Goal: Transaction & Acquisition: Purchase product/service

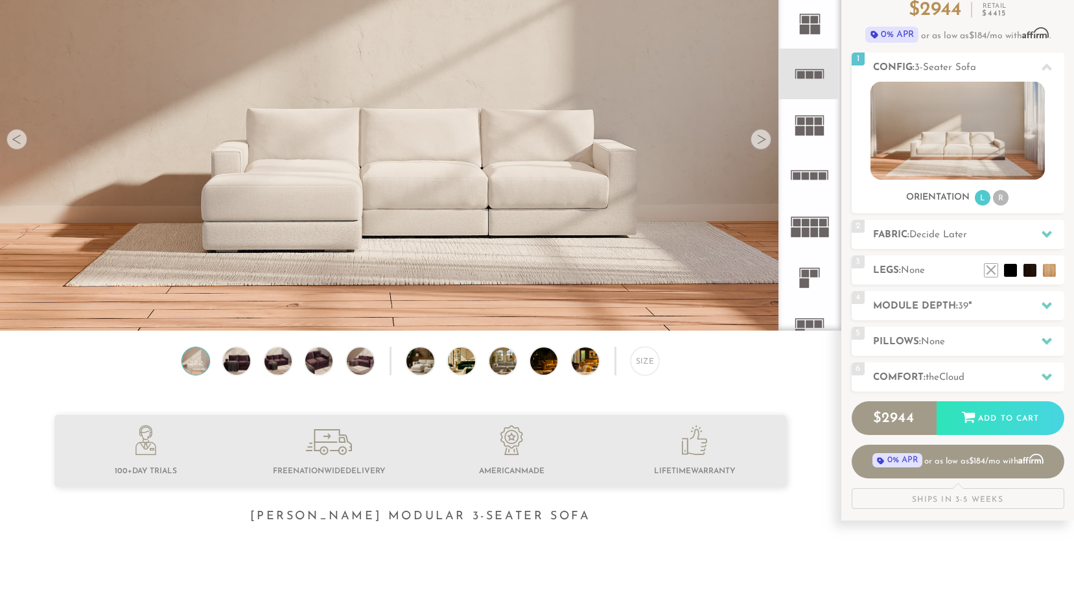
scroll to position [130, 0]
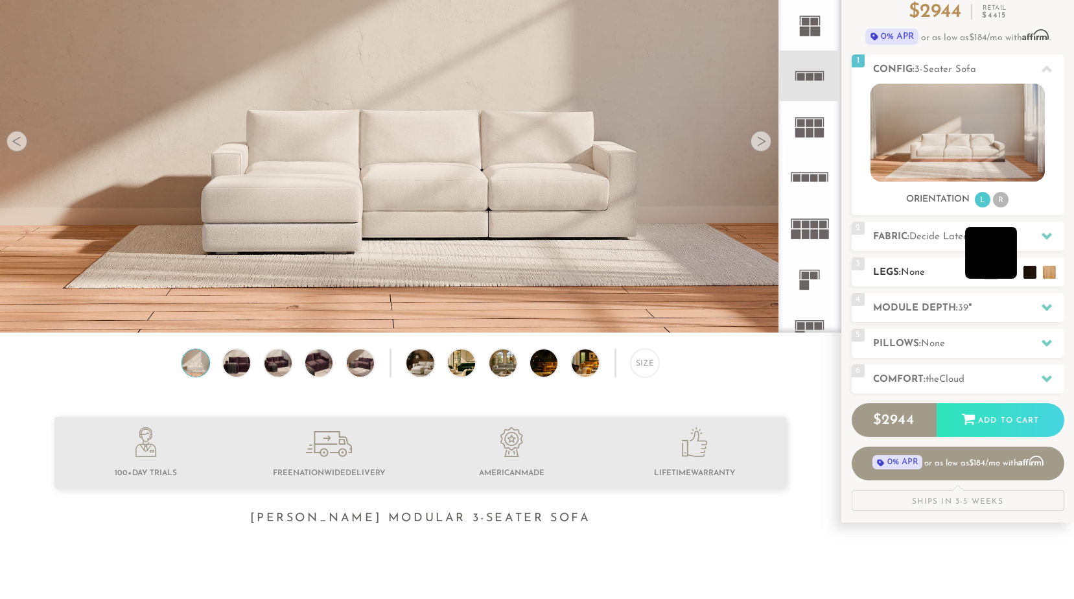
click at [1007, 274] on li at bounding box center [991, 253] width 52 height 52
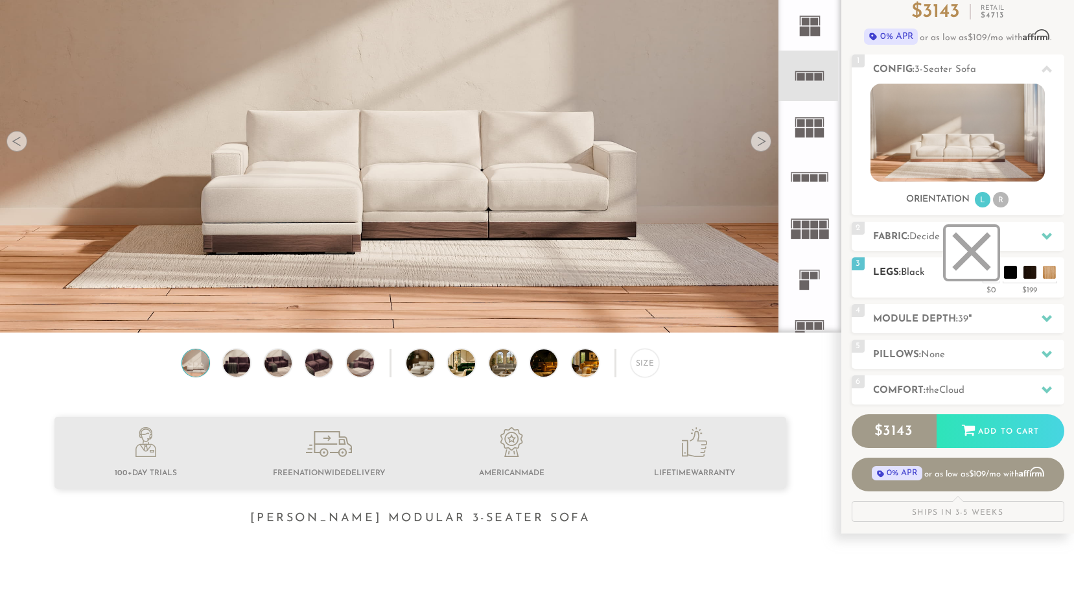
click at [990, 274] on li at bounding box center [972, 253] width 52 height 52
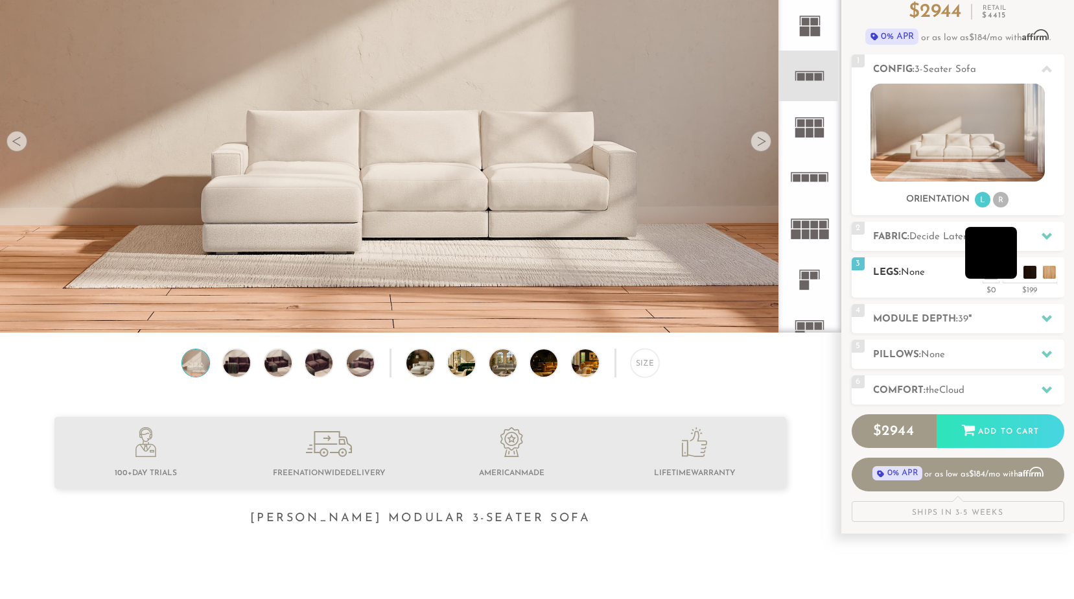
click at [1003, 272] on ul at bounding box center [1020, 268] width 78 height 19
click at [1006, 274] on li at bounding box center [991, 253] width 52 height 52
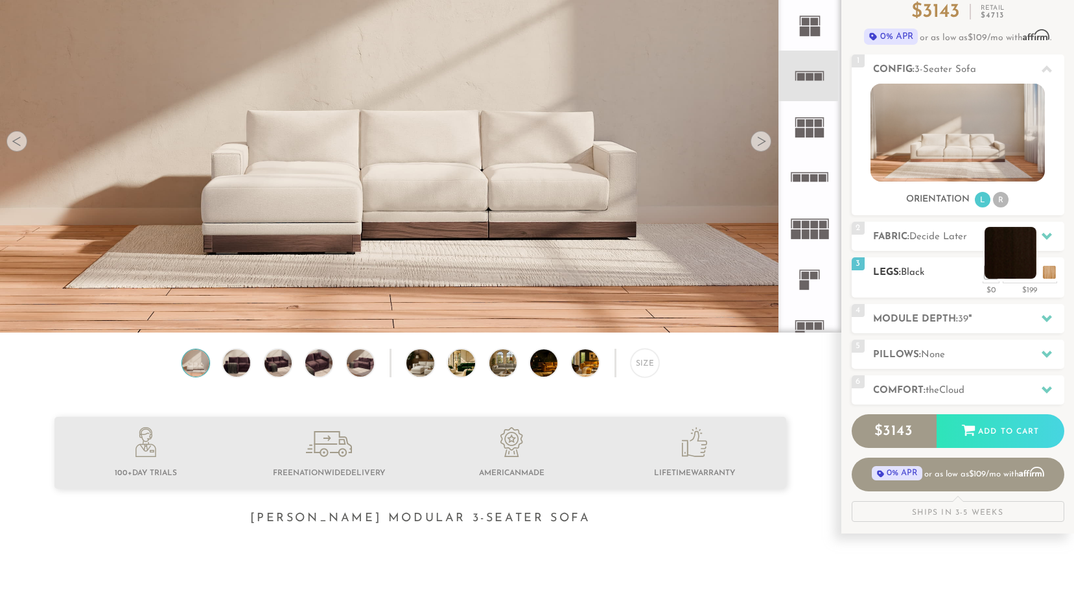
click at [1032, 273] on li at bounding box center [1011, 253] width 52 height 52
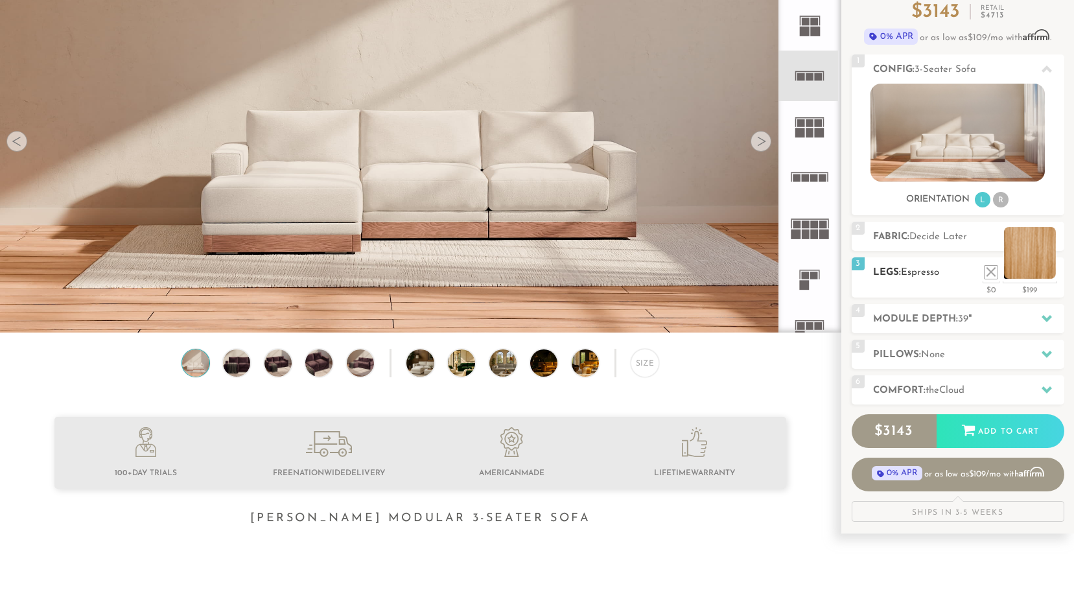
click at [1049, 273] on li at bounding box center [1030, 253] width 52 height 52
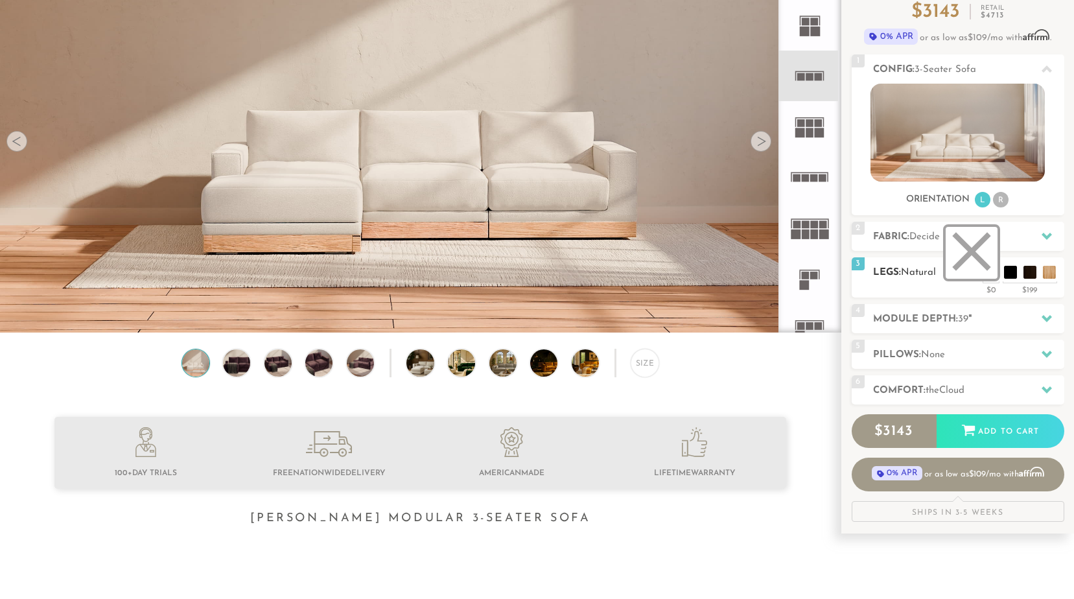
click at [994, 272] on li at bounding box center [972, 253] width 52 height 52
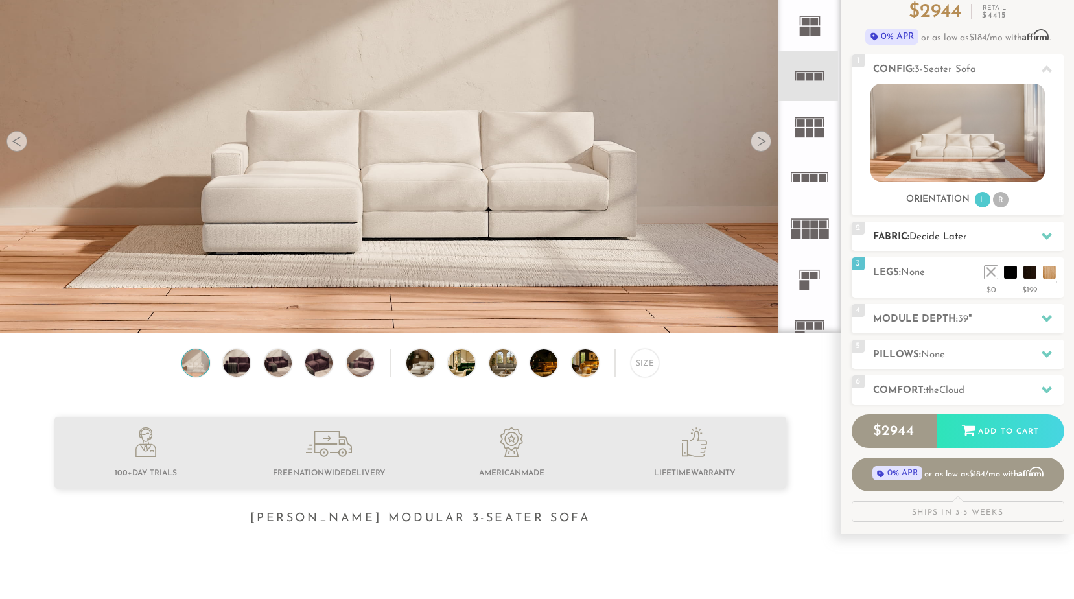
click at [980, 242] on h2 "Fabric: Decide Later" at bounding box center [968, 236] width 191 height 15
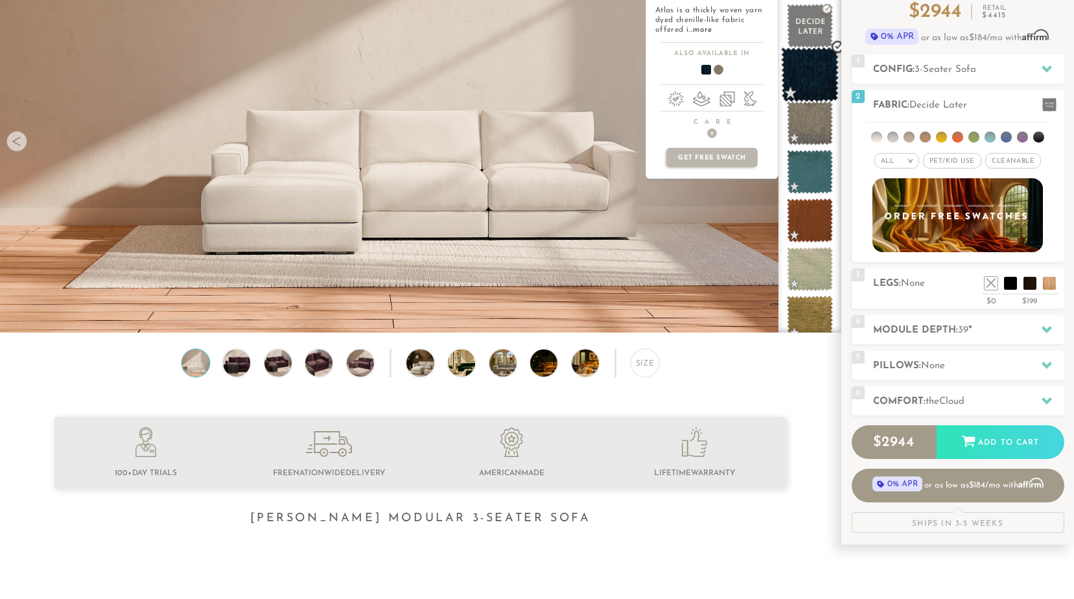
click at [806, 75] on span at bounding box center [810, 74] width 58 height 55
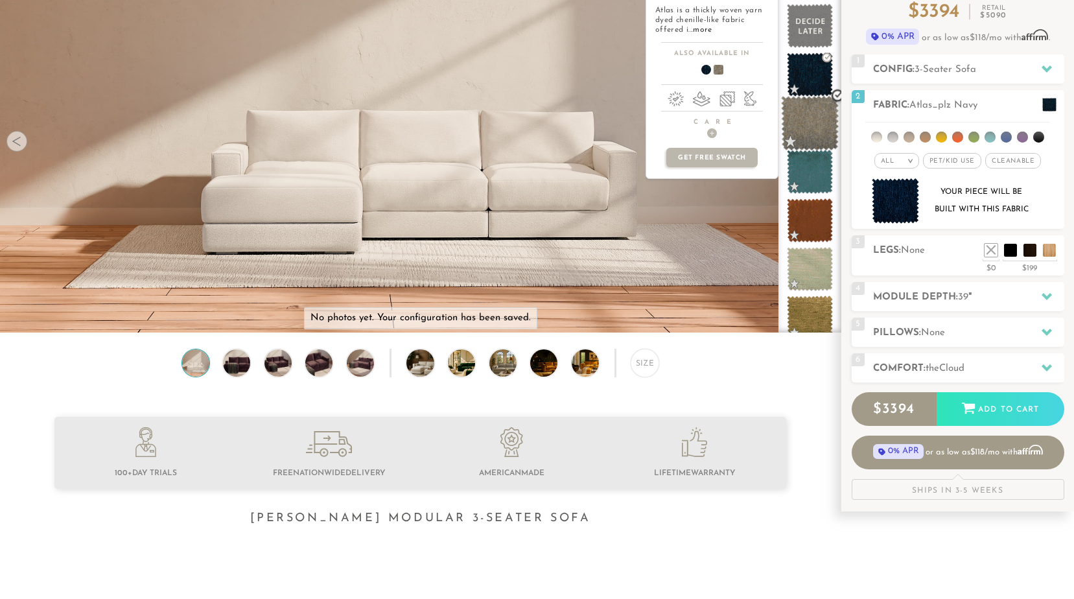
click at [815, 123] on span at bounding box center [810, 123] width 58 height 55
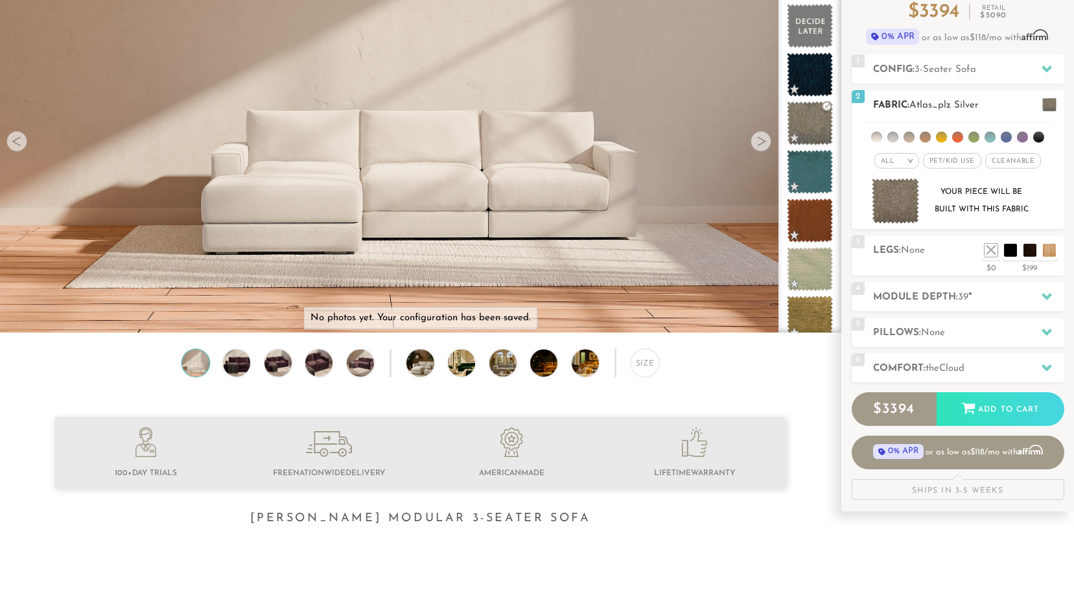
click at [903, 137] on ul at bounding box center [957, 135] width 185 height 24
click at [906, 137] on li at bounding box center [909, 137] width 11 height 11
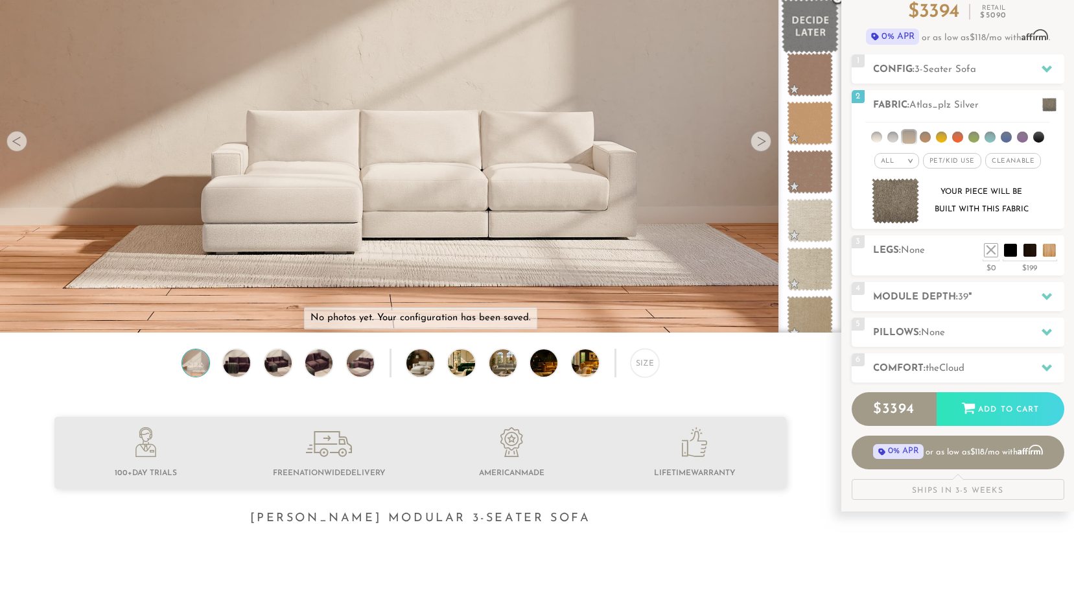
click at [810, 21] on span at bounding box center [810, 26] width 58 height 55
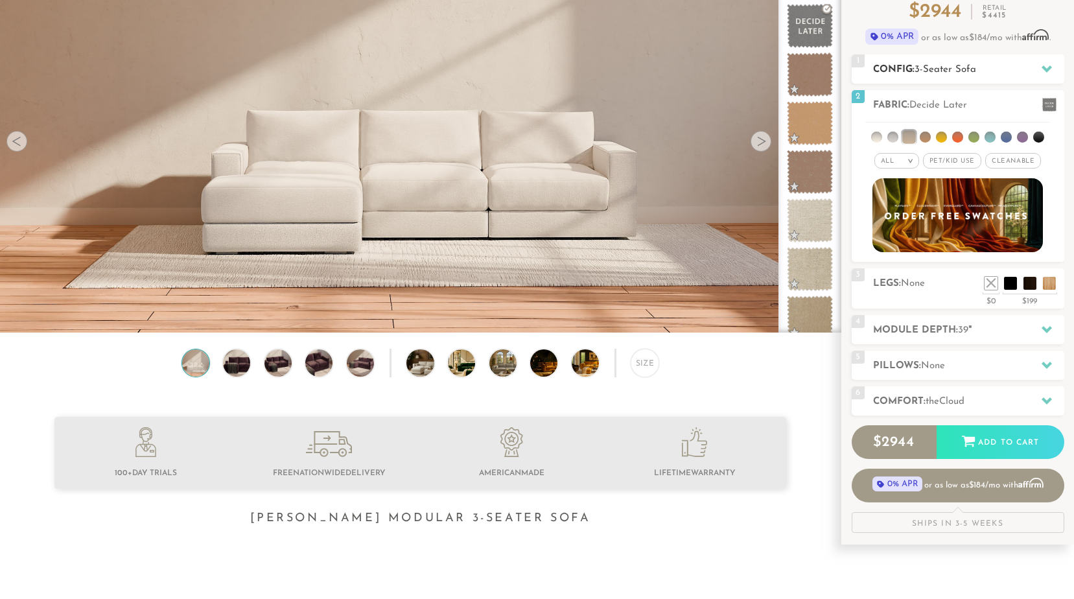
click at [1028, 69] on h2 "Config: 3-Seater Sofa" at bounding box center [968, 69] width 191 height 15
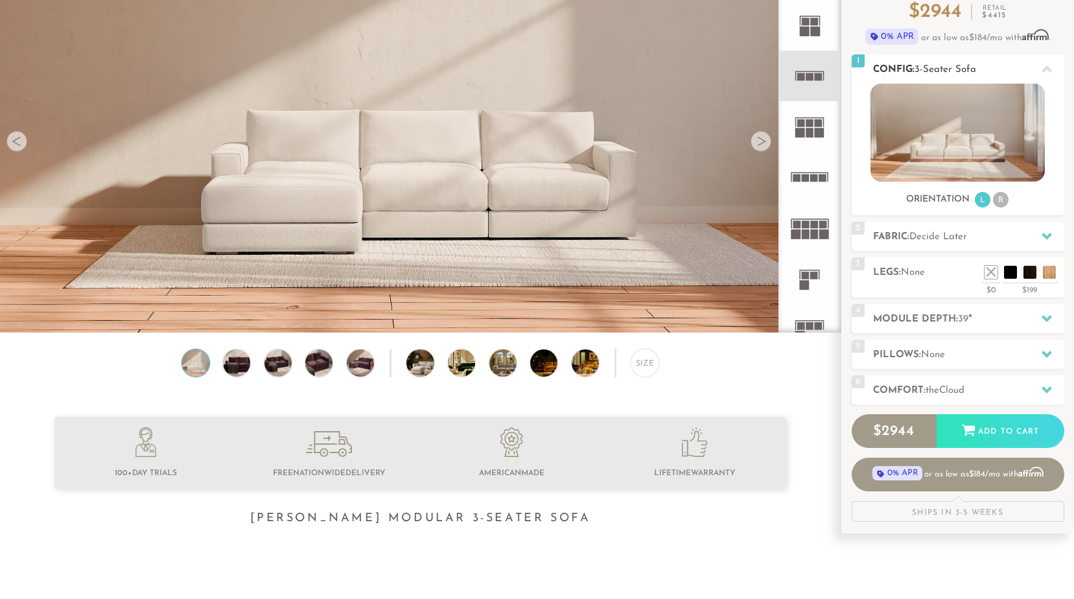
click at [999, 200] on li "R" at bounding box center [1001, 200] width 16 height 16
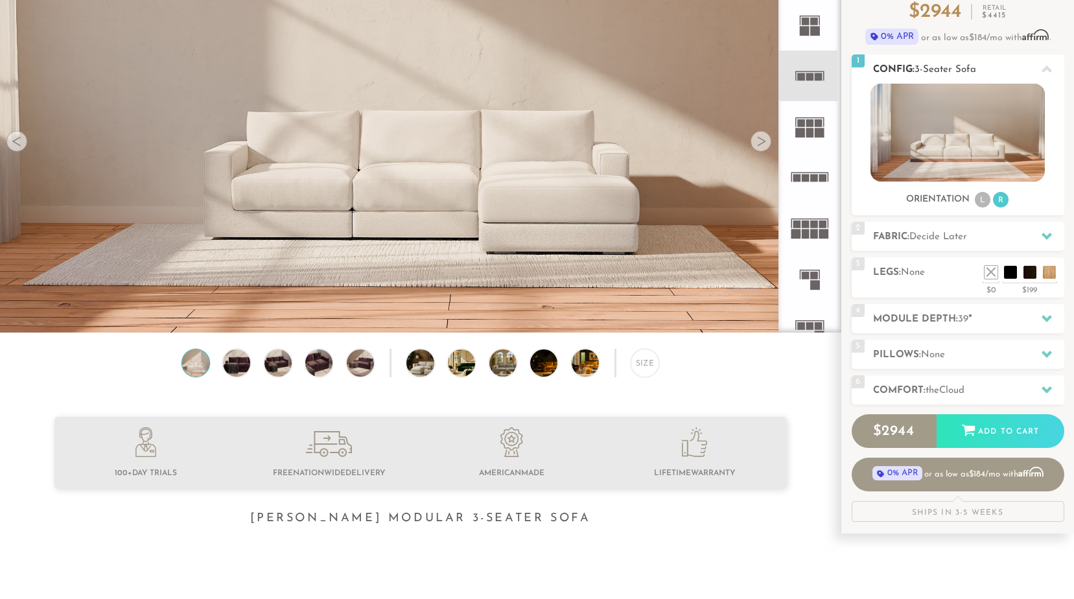
click at [976, 198] on li "L" at bounding box center [983, 200] width 16 height 16
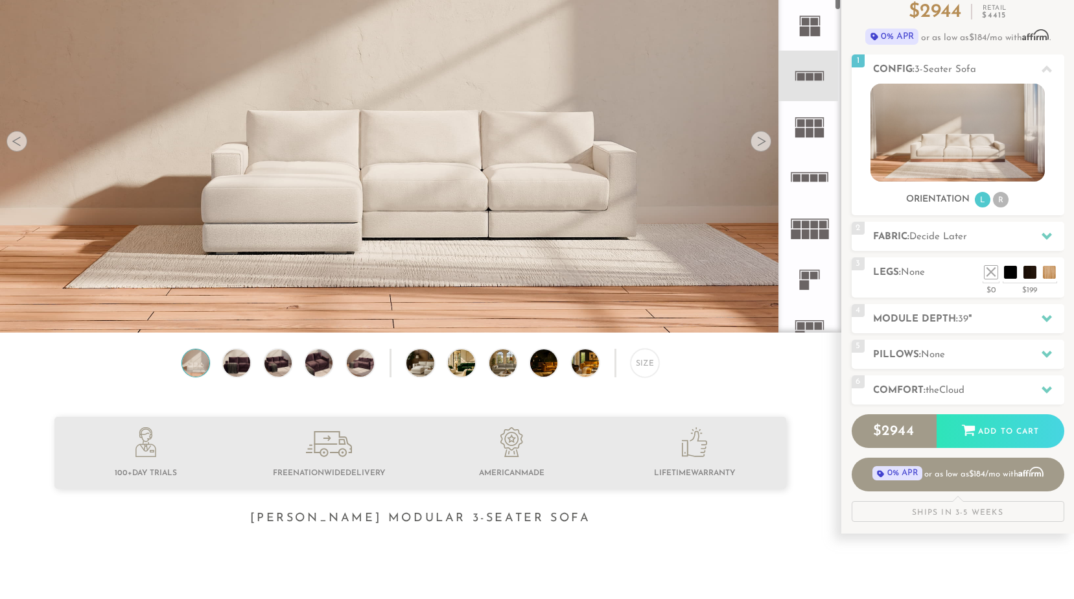
click at [812, 129] on rect at bounding box center [810, 133] width 8 height 10
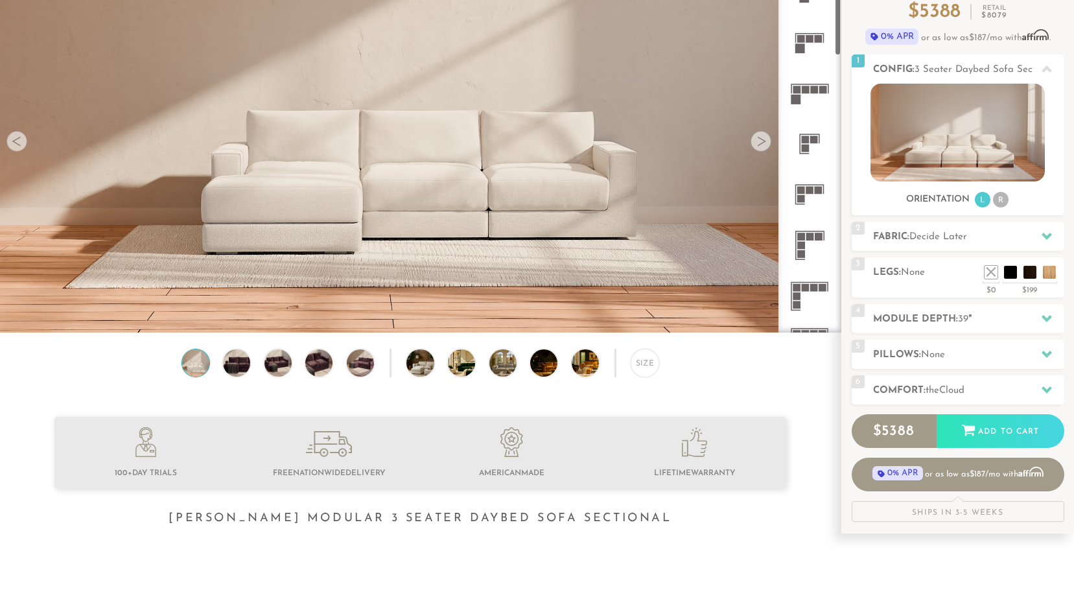
scroll to position [288, 0]
click at [812, 195] on icon at bounding box center [809, 194] width 51 height 51
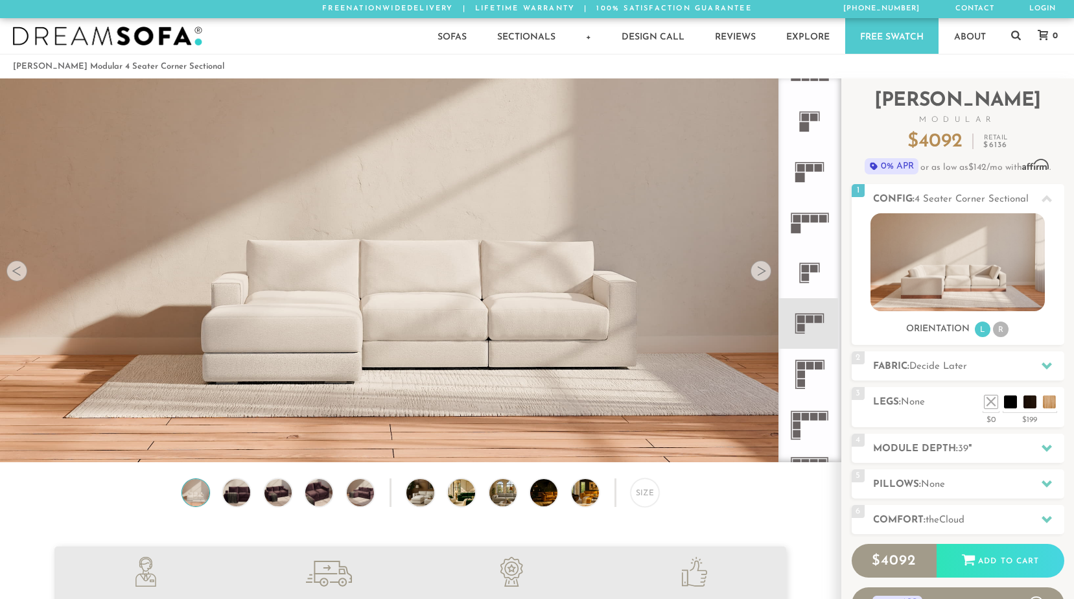
click at [310, 342] on img at bounding box center [420, 431] width 841 height 841
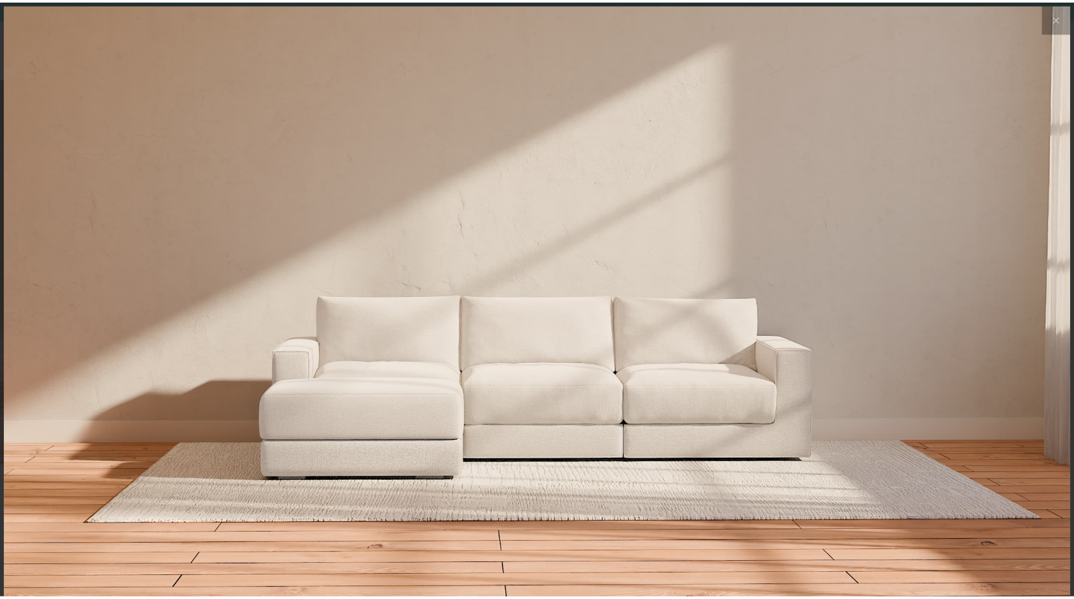
scroll to position [14667, 1074]
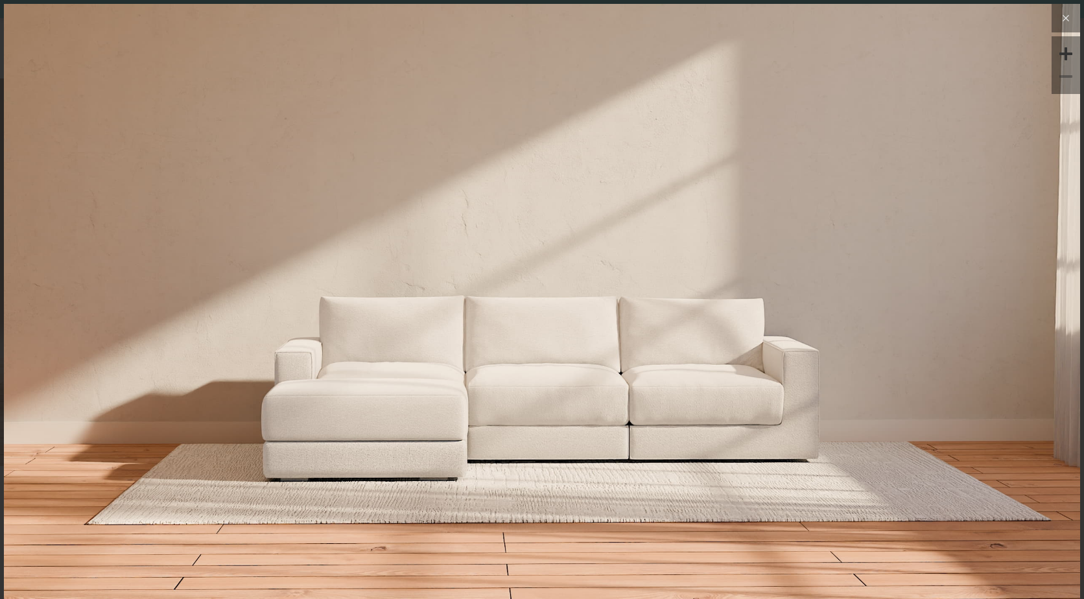
click at [1058, 23] on icon at bounding box center [1066, 18] width 16 height 16
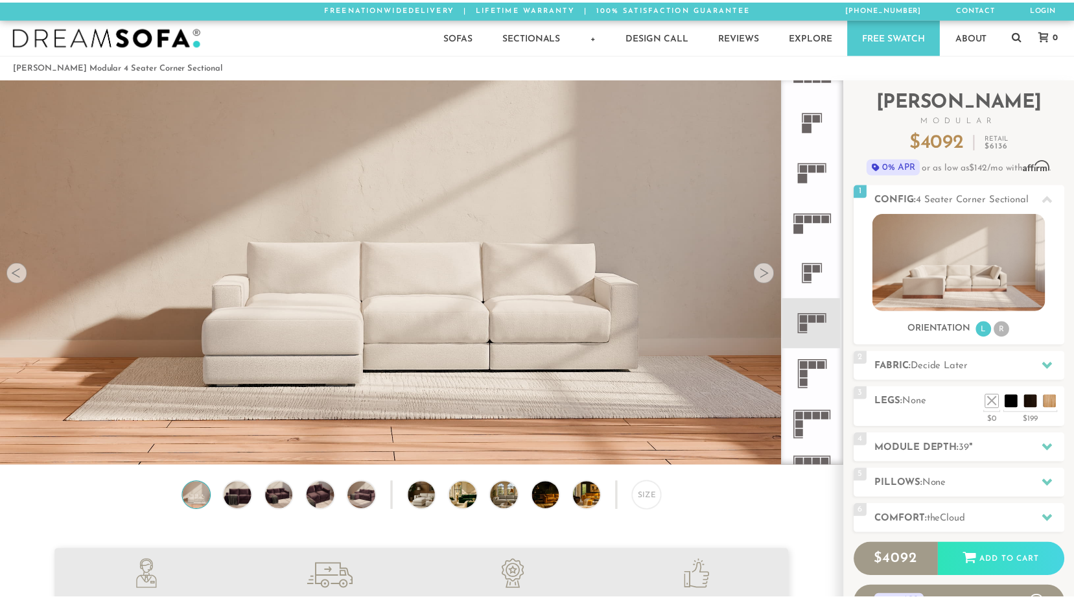
scroll to position [14649, 1064]
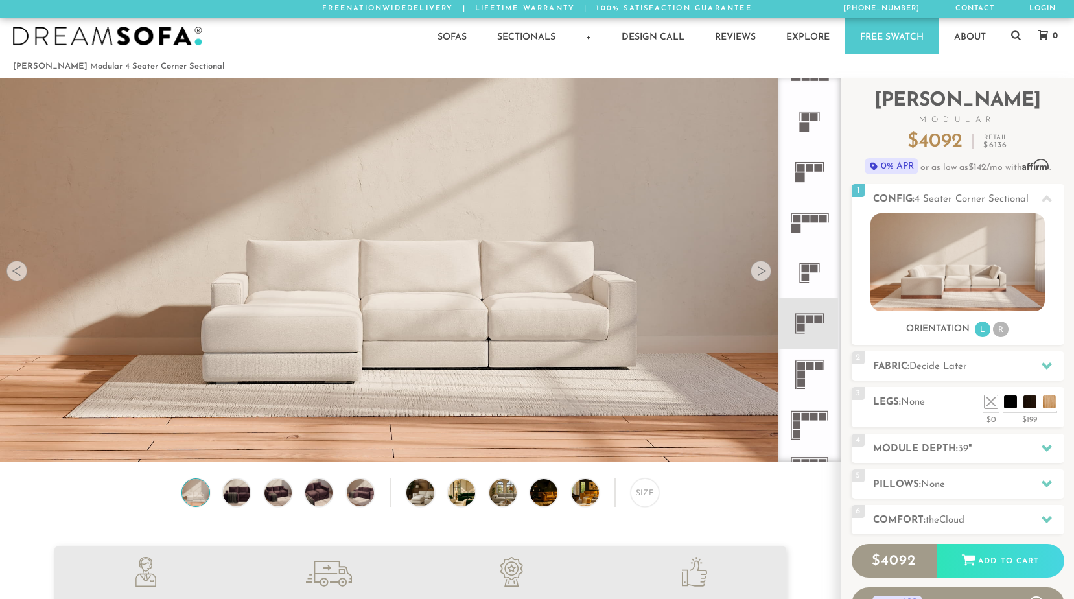
click at [765, 273] on div at bounding box center [761, 271] width 21 height 21
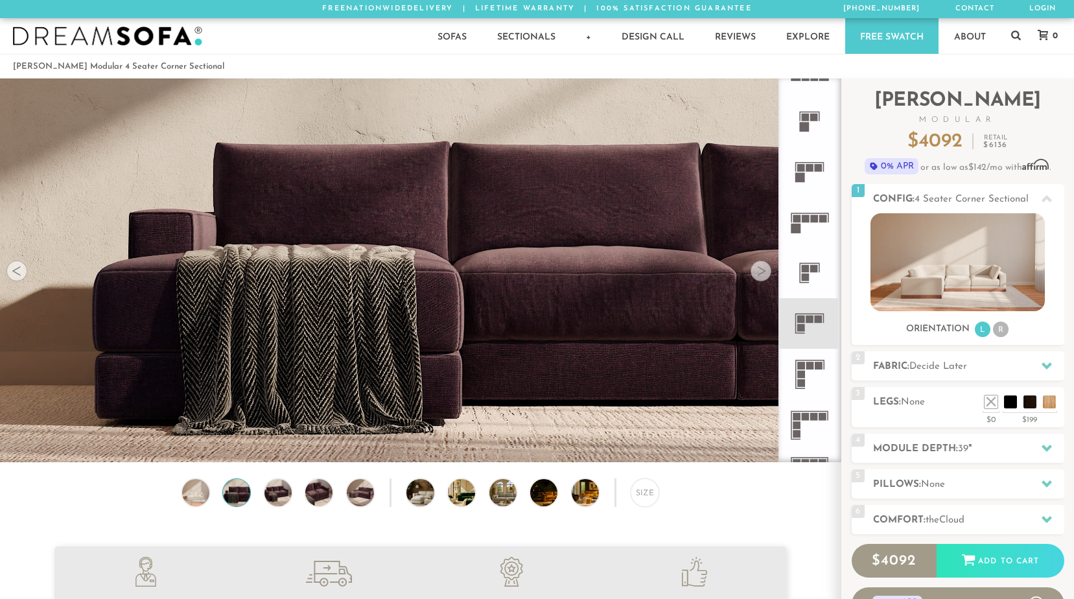
click at [762, 272] on div at bounding box center [761, 271] width 21 height 21
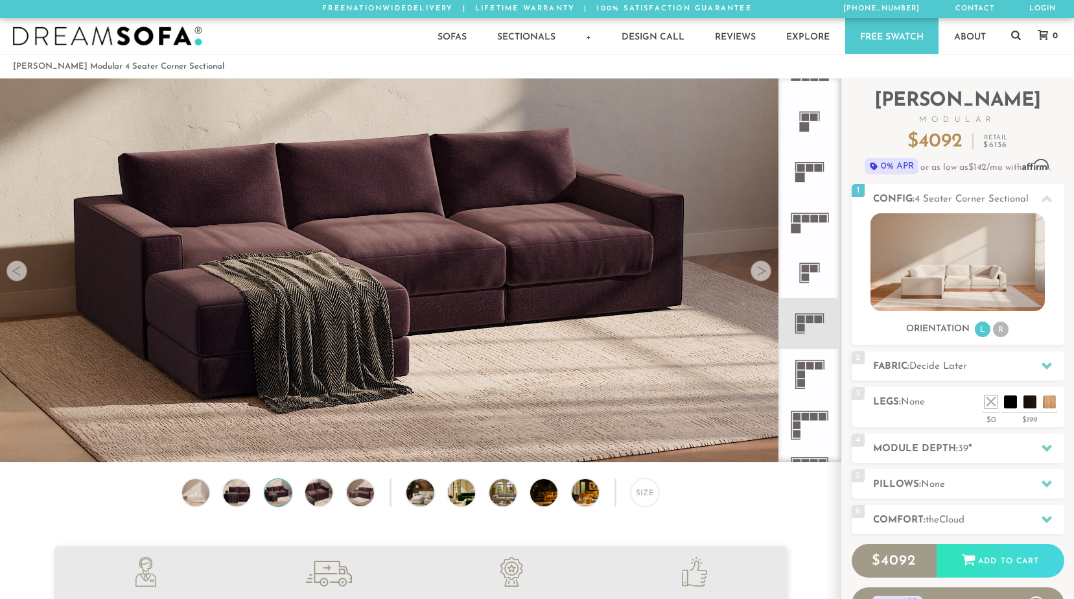
click at [762, 272] on div at bounding box center [761, 271] width 21 height 21
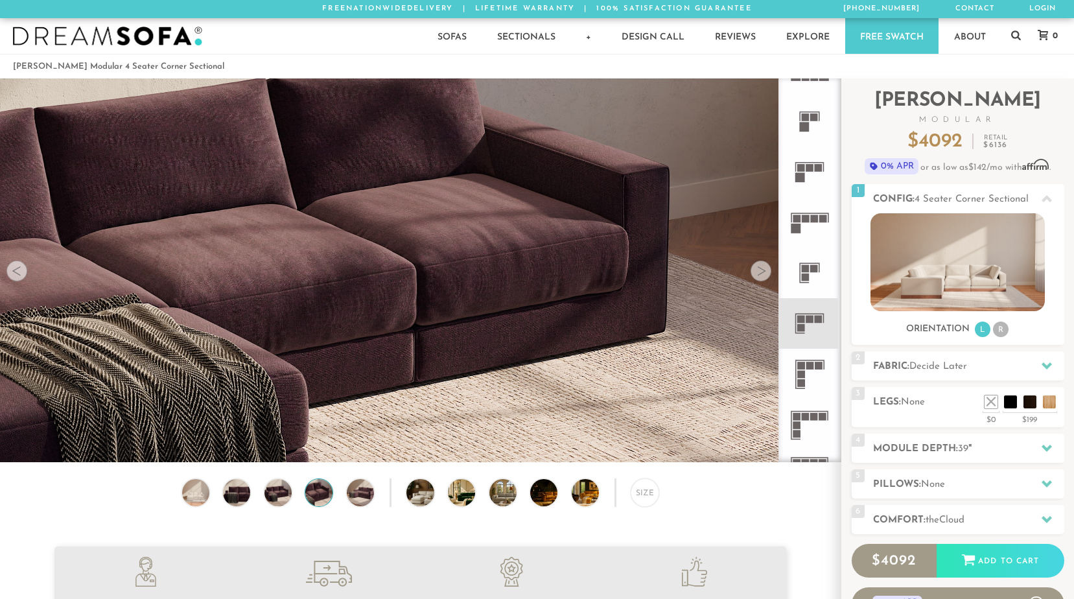
click at [762, 272] on div at bounding box center [761, 271] width 21 height 21
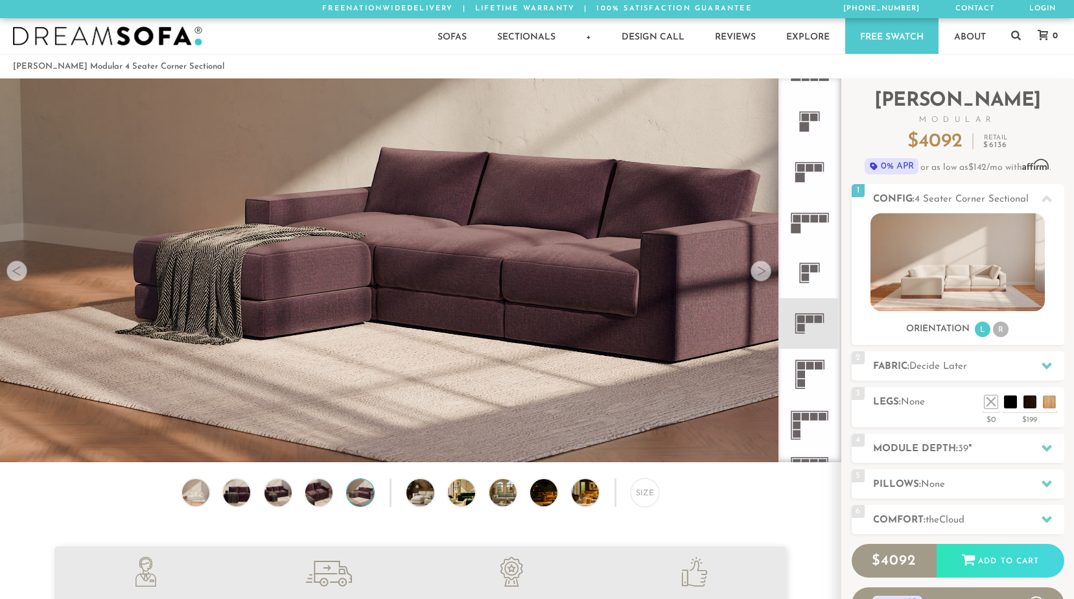
click at [762, 272] on div at bounding box center [761, 271] width 21 height 21
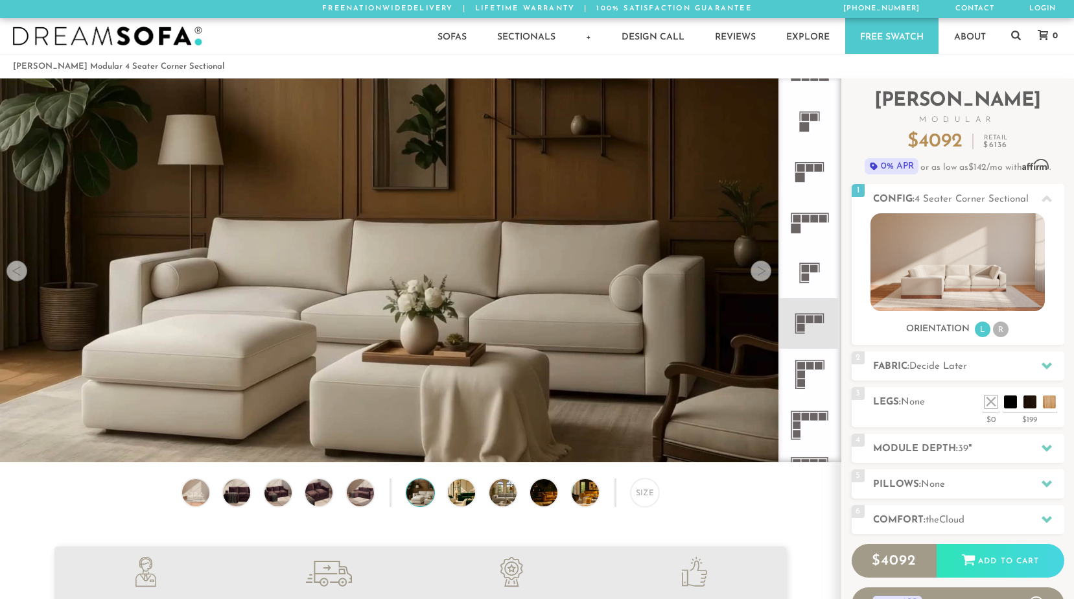
click at [762, 272] on div at bounding box center [761, 271] width 21 height 21
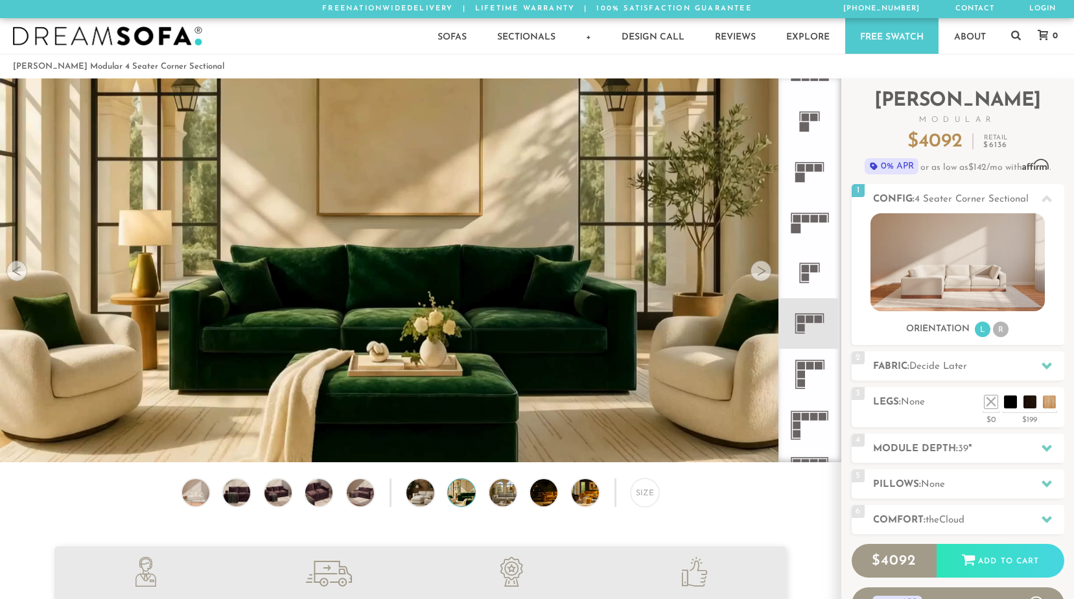
click at [760, 272] on div at bounding box center [761, 271] width 21 height 21
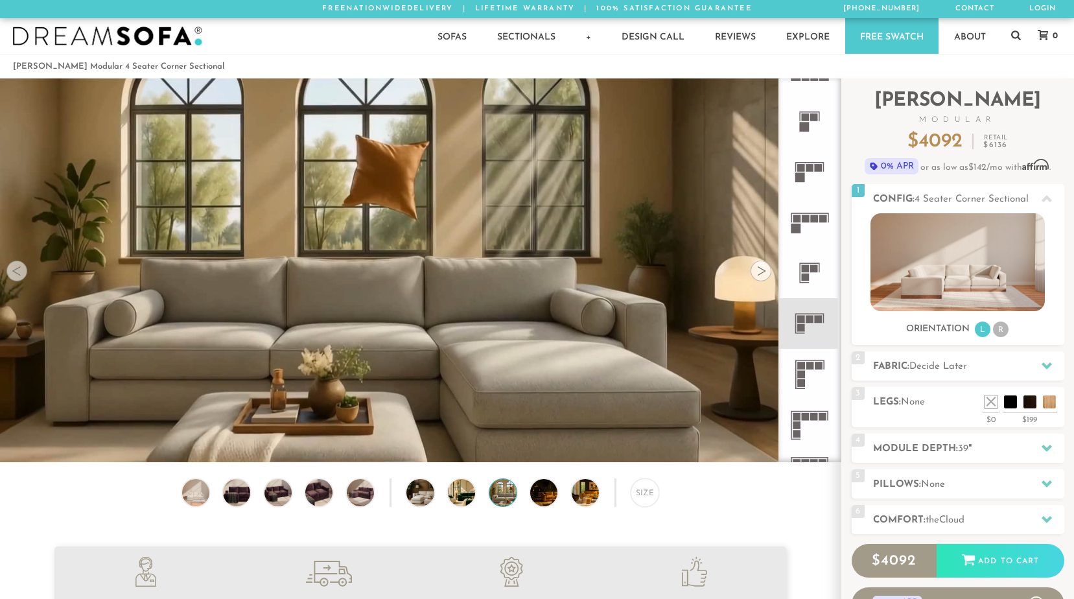
click at [756, 272] on div at bounding box center [761, 271] width 21 height 21
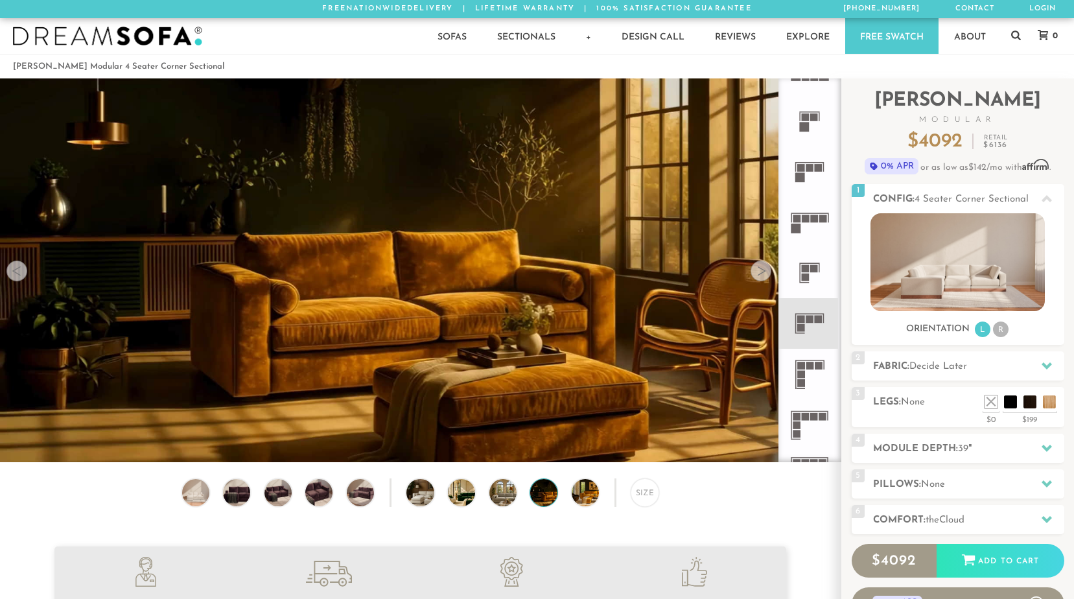
click at [756, 272] on div at bounding box center [761, 271] width 21 height 21
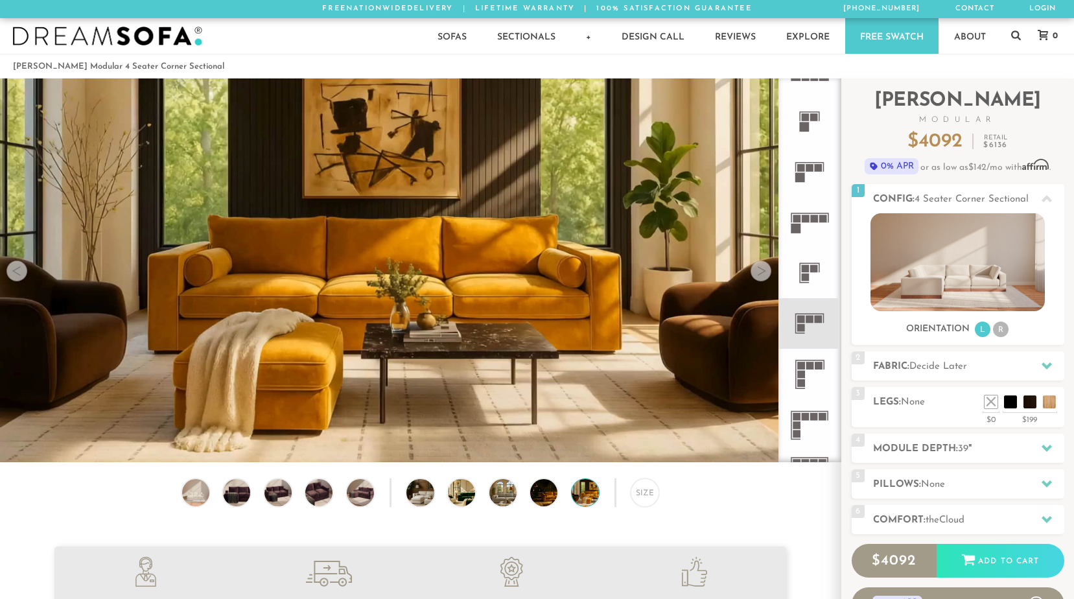
click at [756, 272] on div at bounding box center [761, 271] width 21 height 21
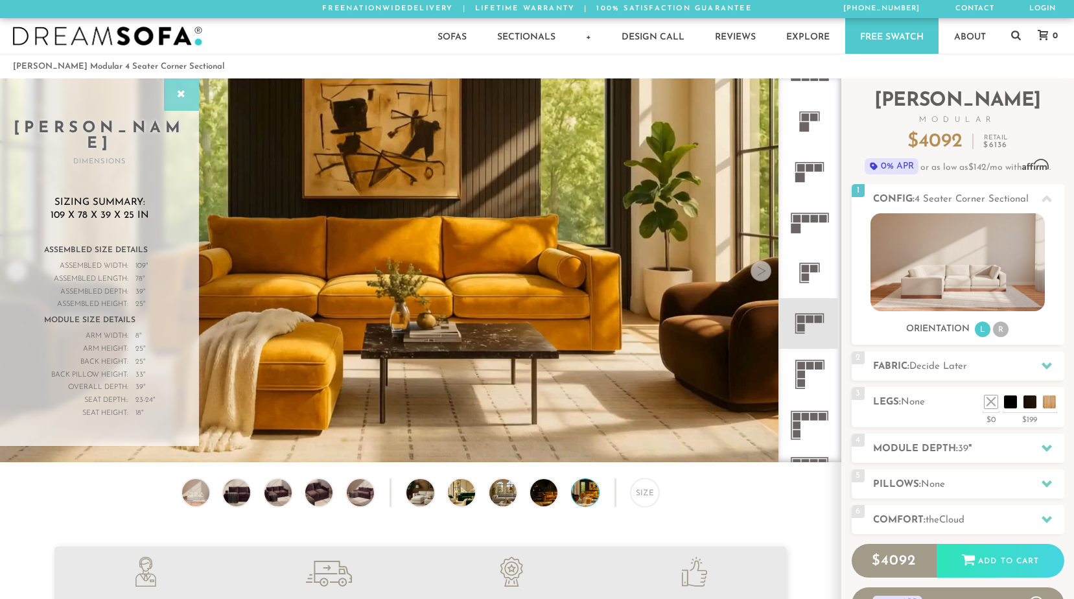
click at [174, 93] on div at bounding box center [181, 94] width 35 height 32
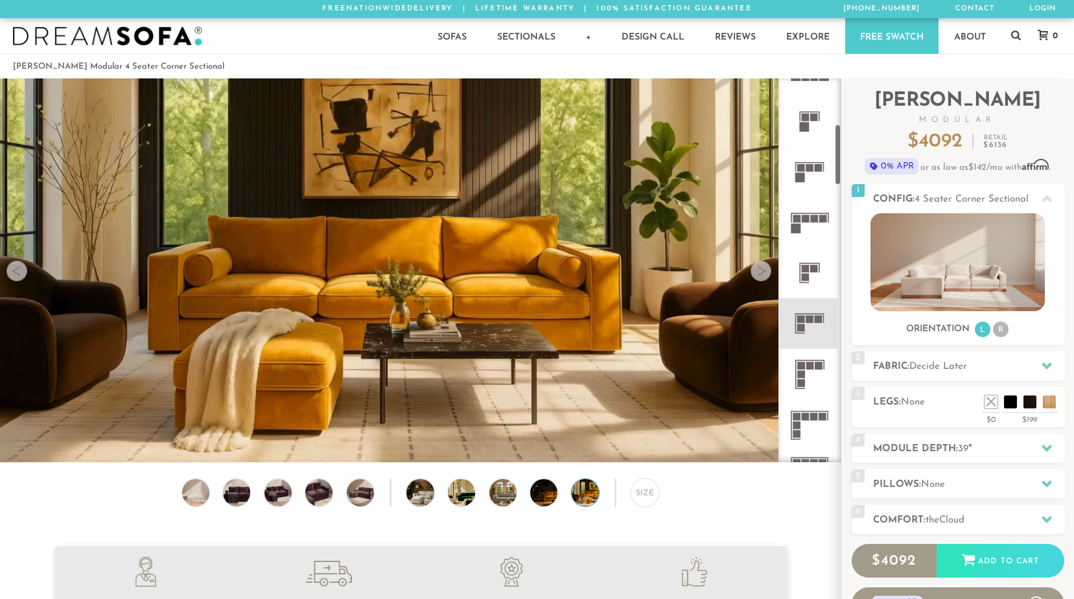
click at [806, 127] on rect at bounding box center [805, 127] width 10 height 10
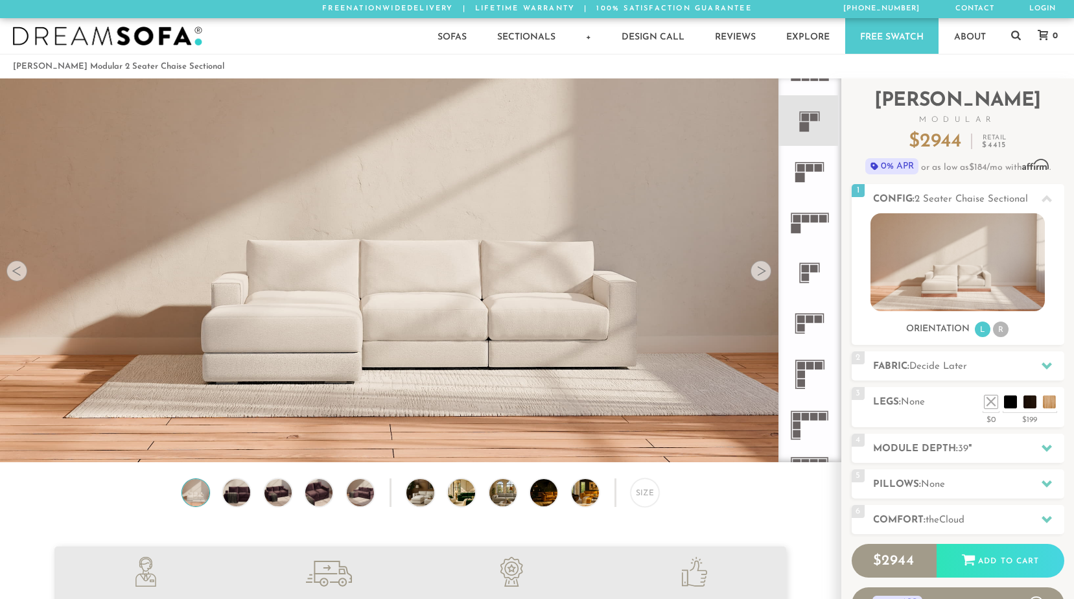
click at [804, 185] on icon at bounding box center [809, 171] width 51 height 51
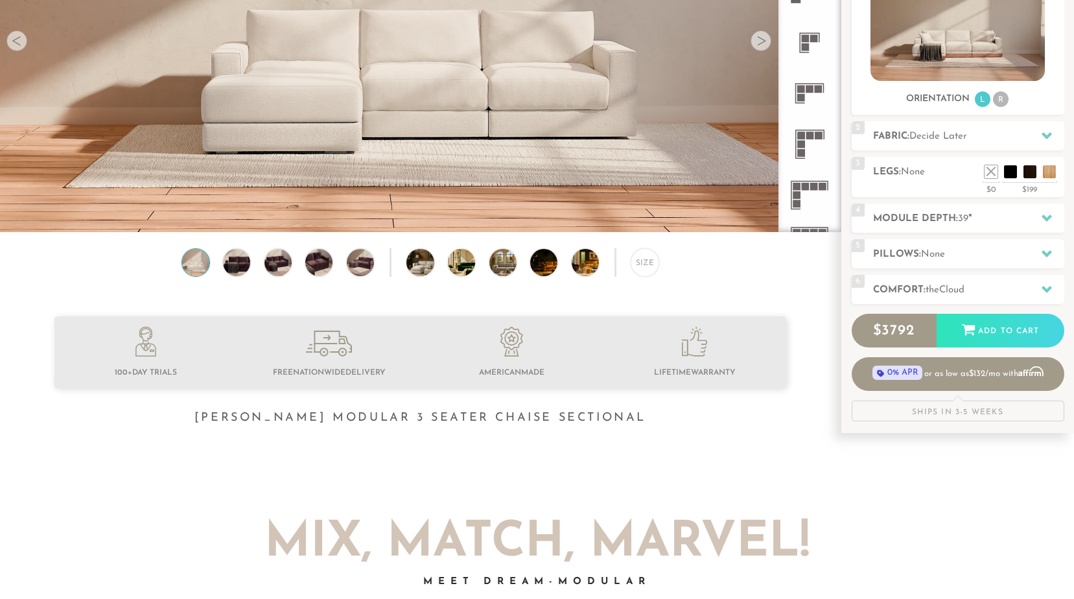
scroll to position [259, 0]
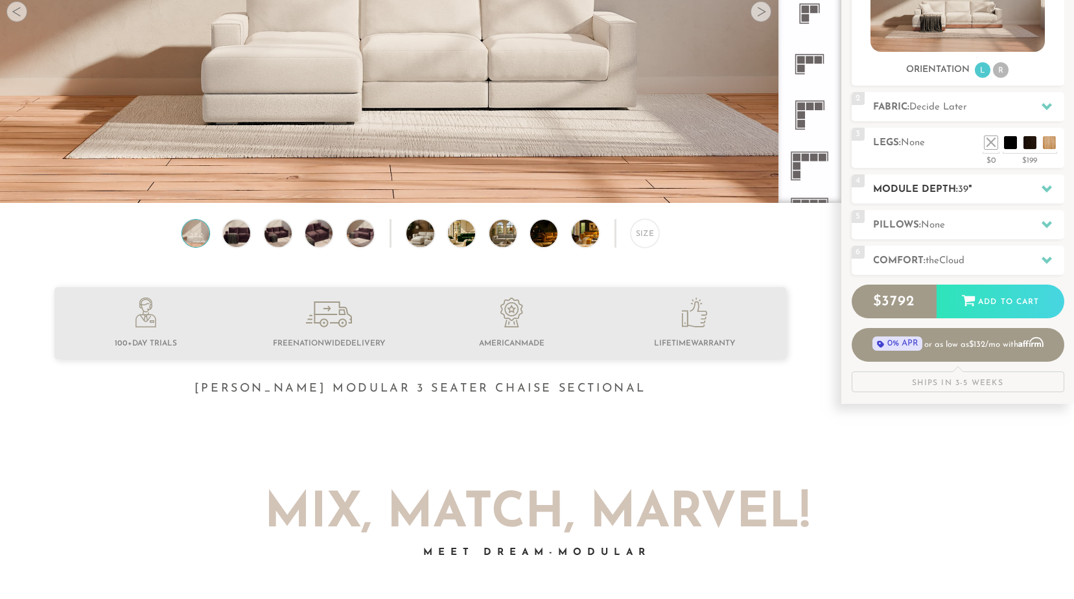
click at [1042, 189] on icon at bounding box center [1047, 188] width 10 height 10
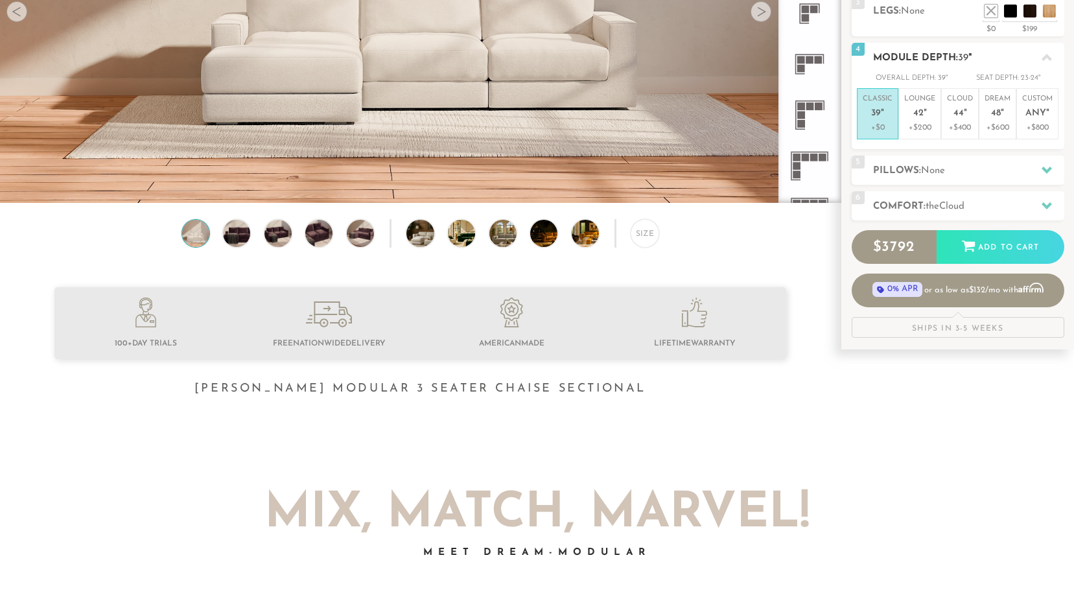
click at [1047, 56] on icon at bounding box center [1047, 57] width 10 height 7
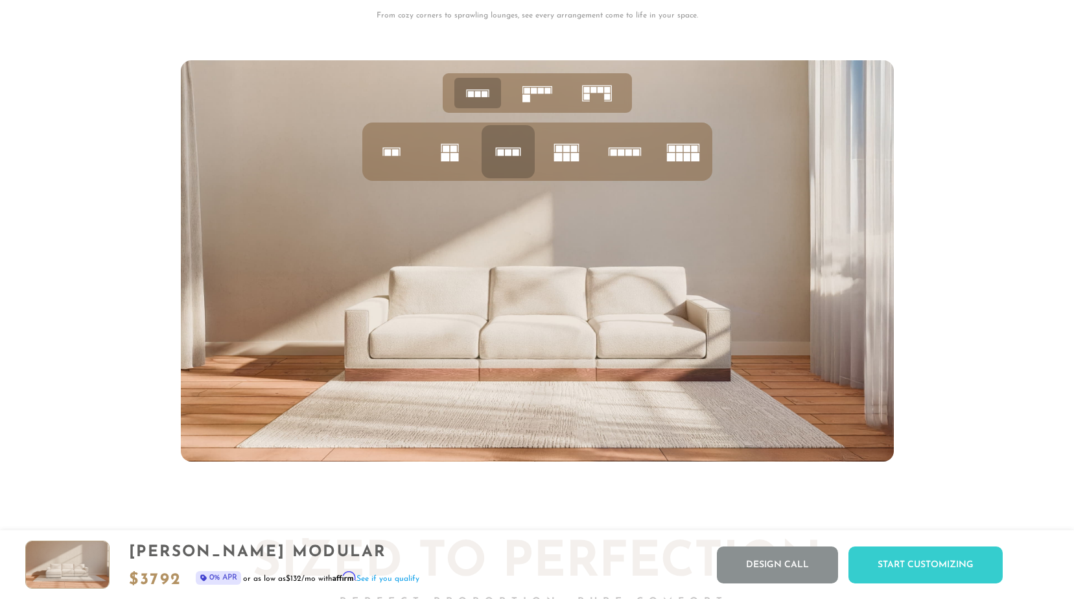
scroll to position [5147, 0]
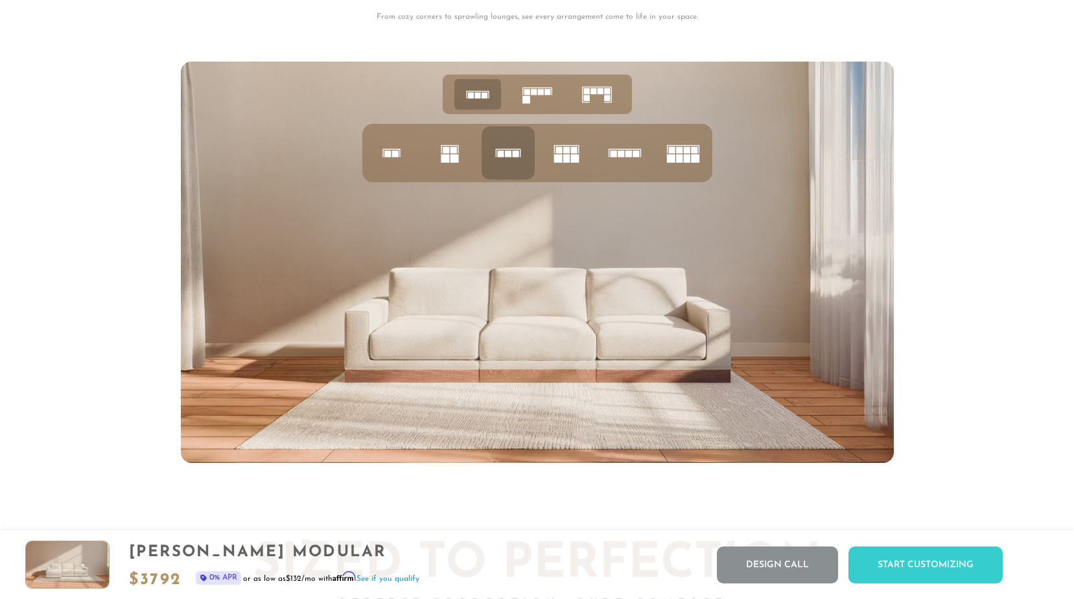
click at [555, 160] on icon at bounding box center [566, 153] width 44 height 44
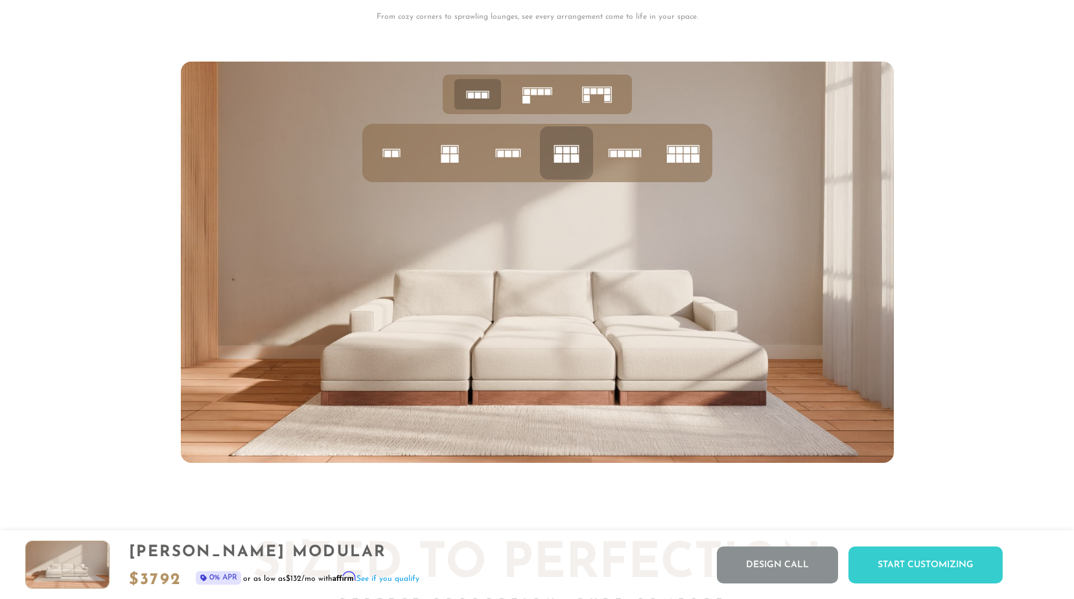
click at [631, 158] on rect at bounding box center [628, 154] width 6 height 6
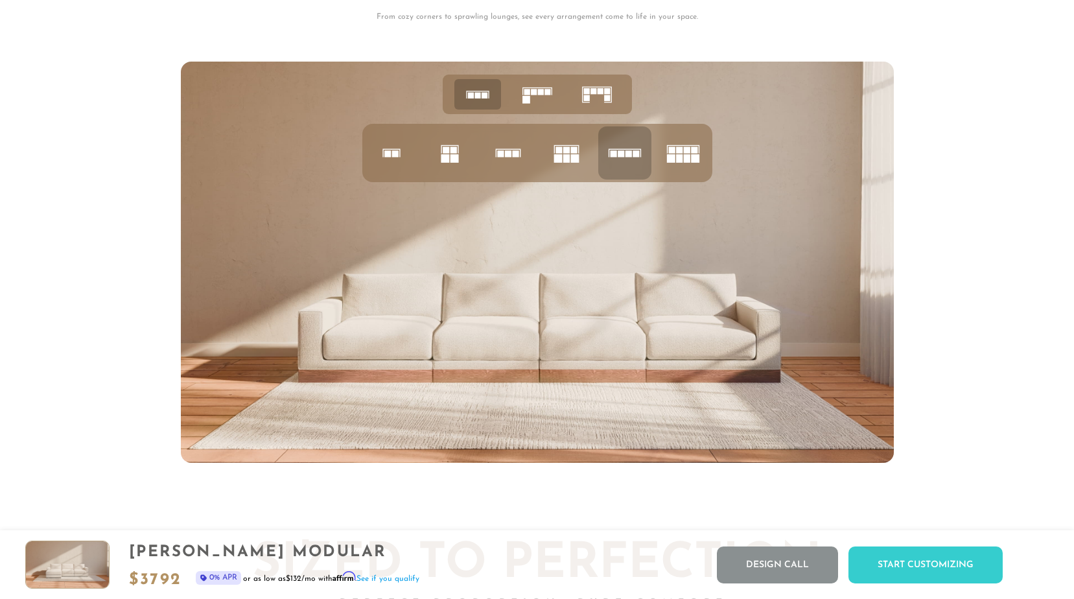
click at [685, 154] on rect at bounding box center [686, 150] width 6 height 6
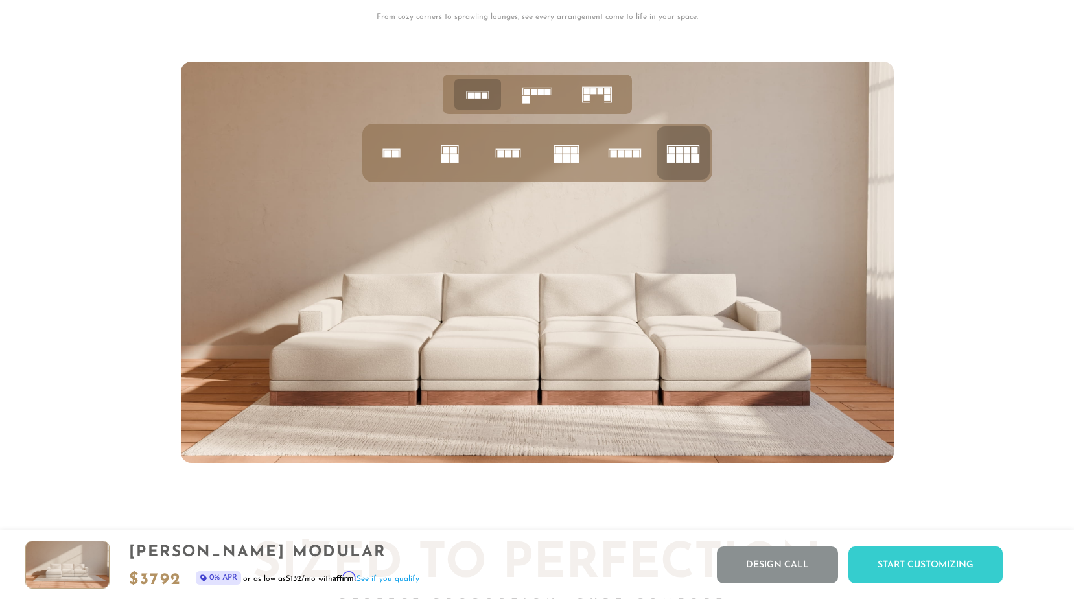
click at [418, 165] on ul at bounding box center [537, 153] width 350 height 58
click at [398, 167] on icon at bounding box center [391, 153] width 44 height 44
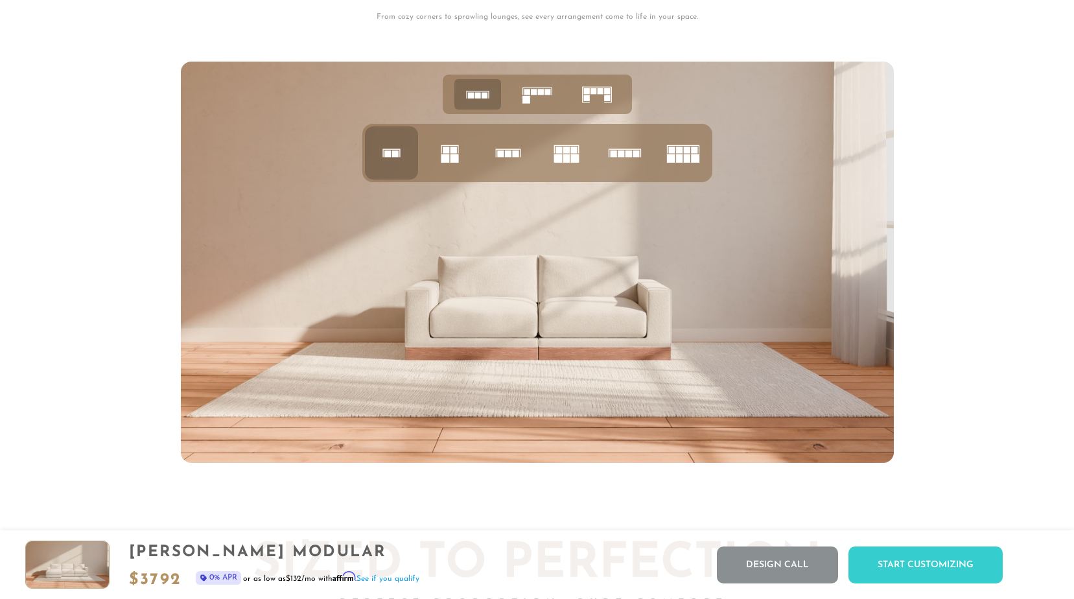
click at [459, 163] on icon at bounding box center [450, 153] width 44 height 44
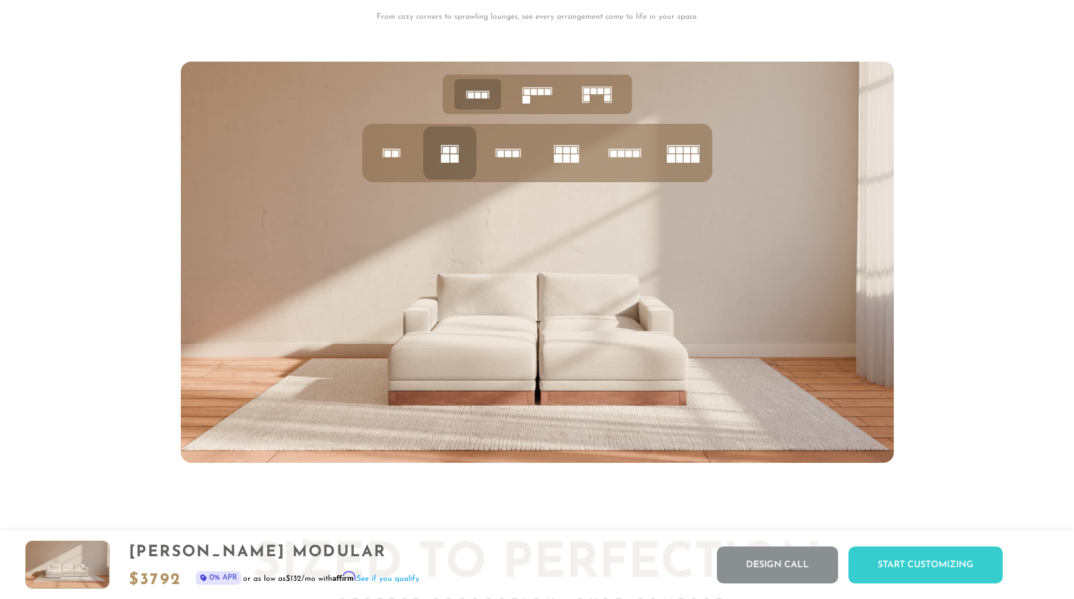
click at [544, 96] on icon at bounding box center [537, 95] width 40 height 40
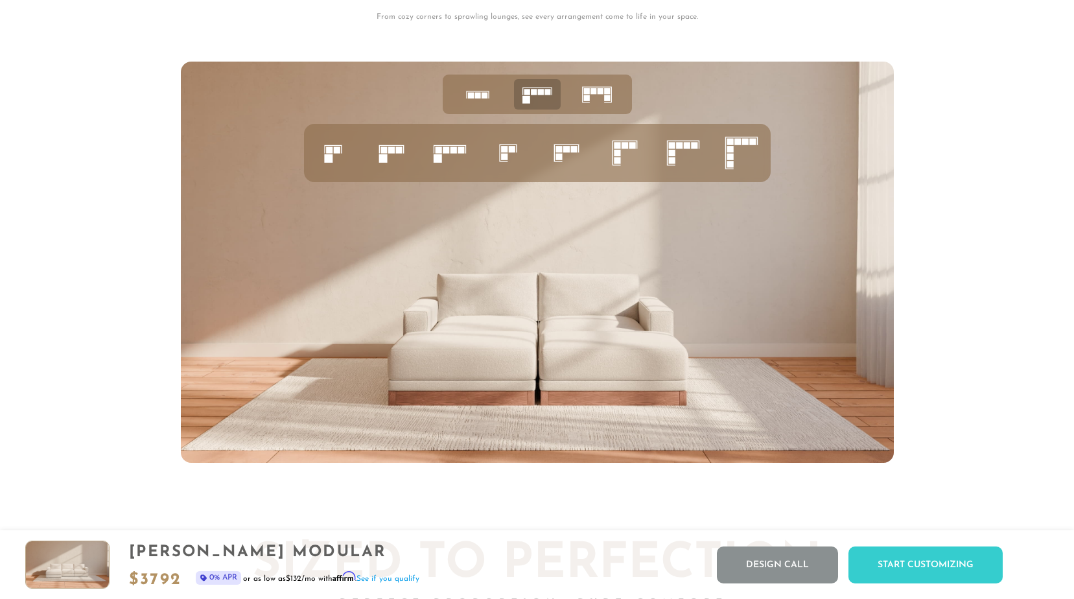
click at [388, 167] on icon at bounding box center [391, 153] width 44 height 44
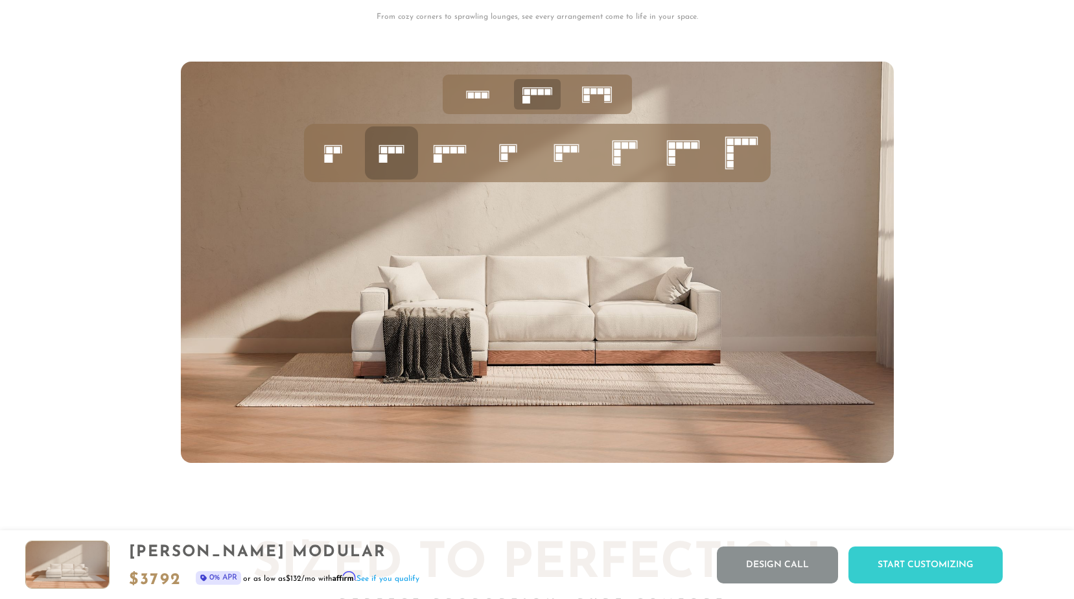
click at [592, 94] on rect at bounding box center [593, 91] width 6 height 6
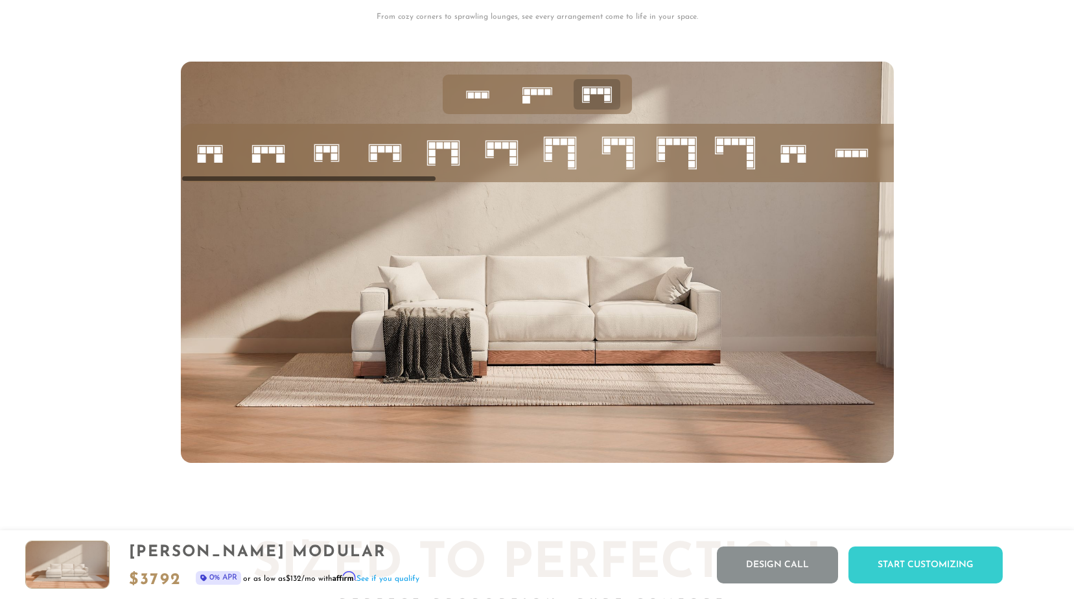
click at [551, 145] on rect at bounding box center [548, 142] width 6 height 6
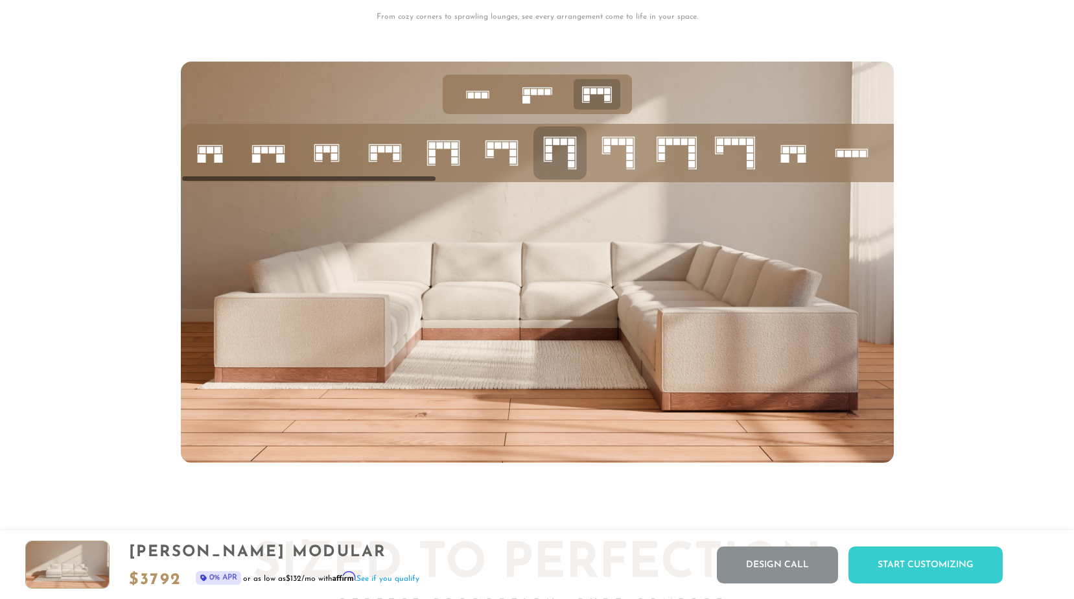
click at [692, 145] on rect at bounding box center [691, 142] width 6 height 6
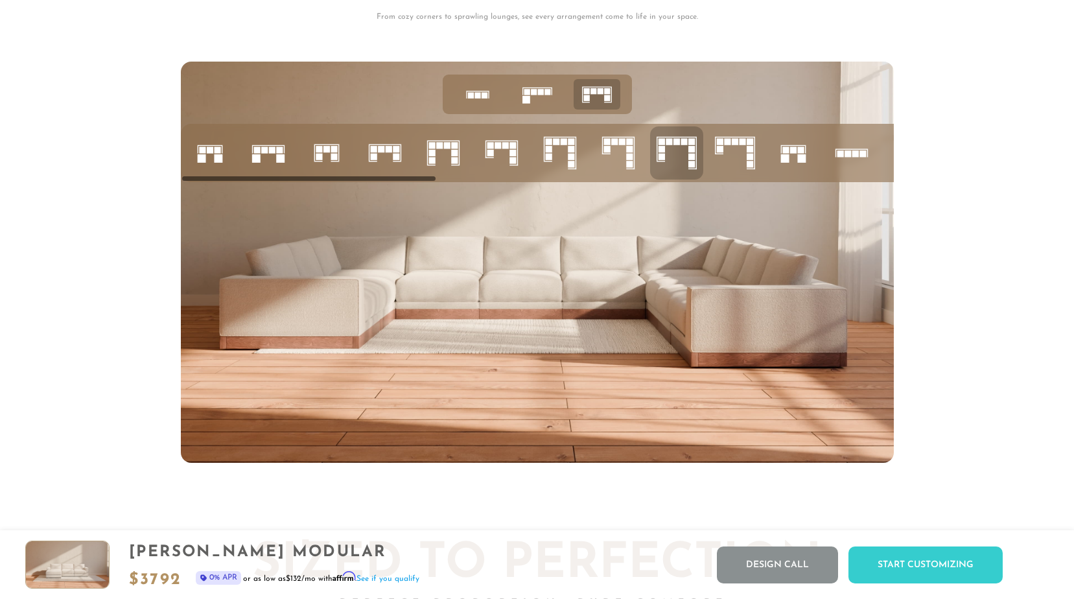
click at [745, 148] on icon at bounding box center [735, 153] width 44 height 44
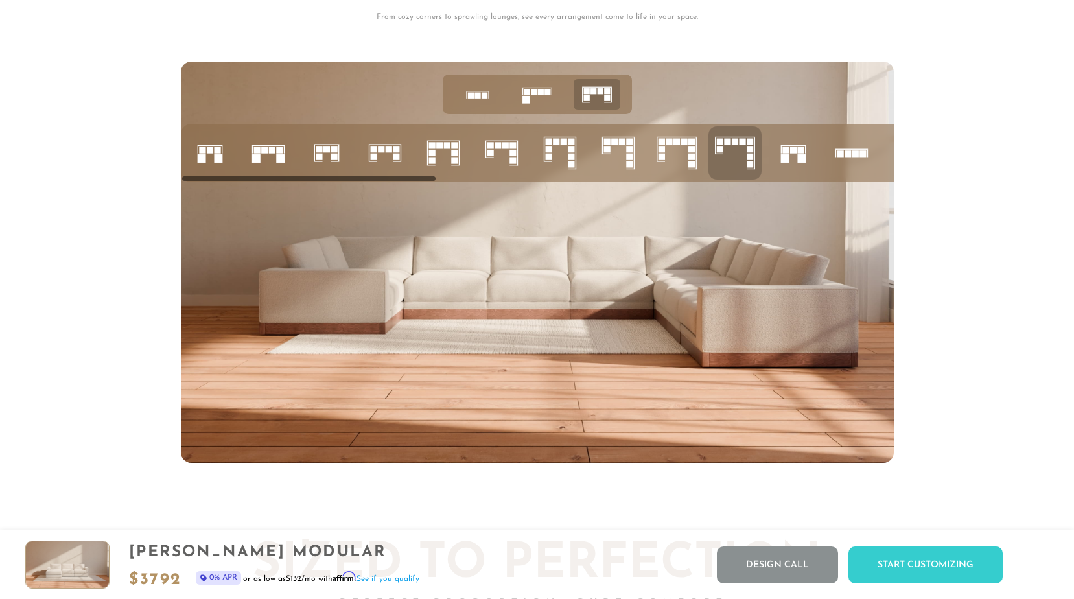
click at [848, 158] on rect at bounding box center [848, 154] width 6 height 6
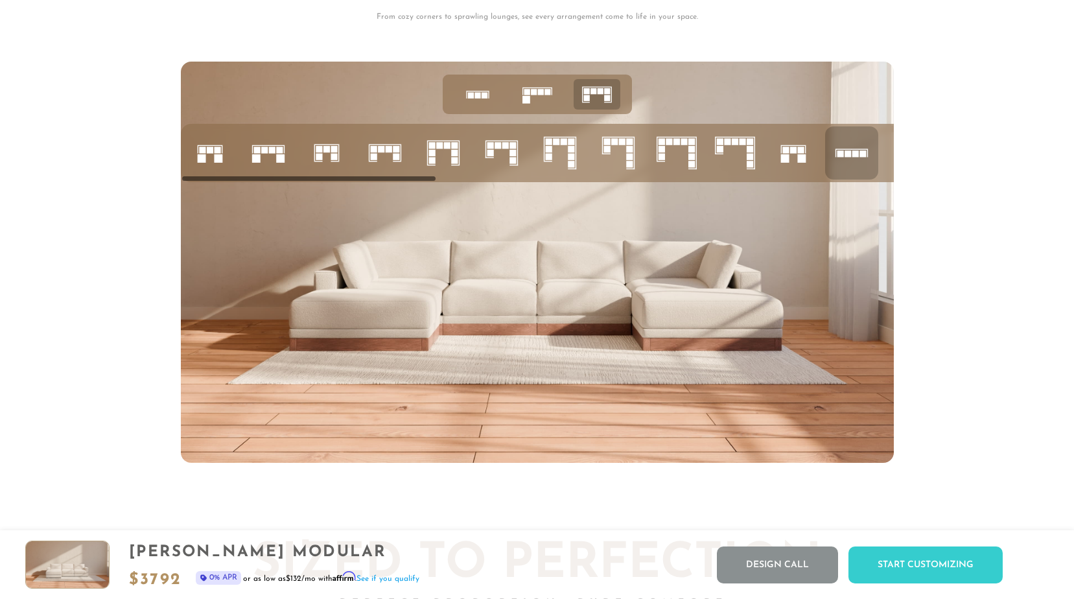
click at [317, 153] on rect at bounding box center [319, 149] width 6 height 6
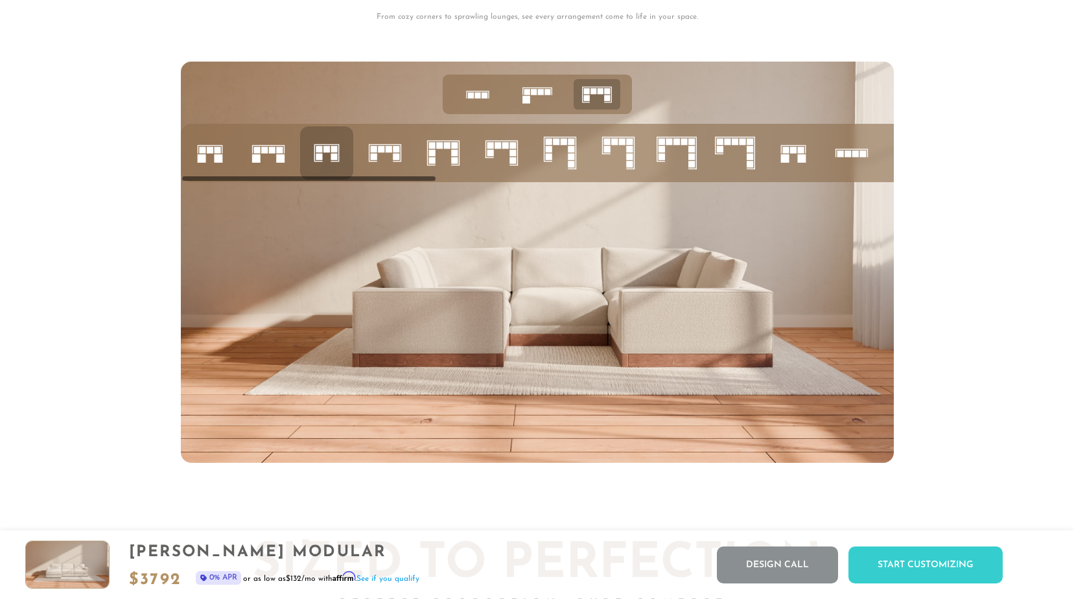
click at [202, 163] on icon at bounding box center [210, 153] width 44 height 44
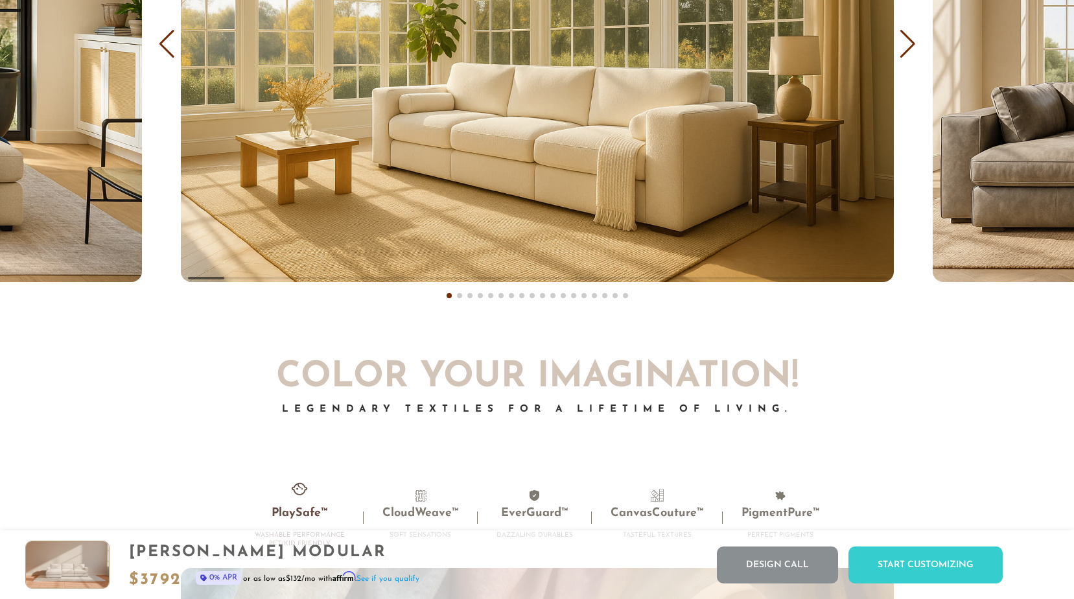
scroll to position [7987, 0]
